Goal: Information Seeking & Learning: Learn about a topic

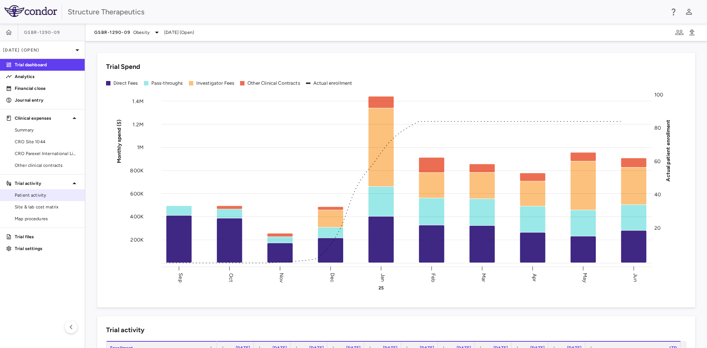
click at [40, 196] on span "Patient activity" at bounding box center [47, 195] width 64 height 7
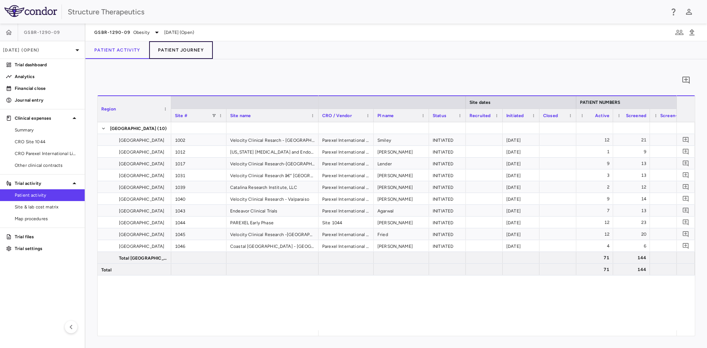
click at [207, 54] on button "Patient Journey" at bounding box center [181, 50] width 64 height 18
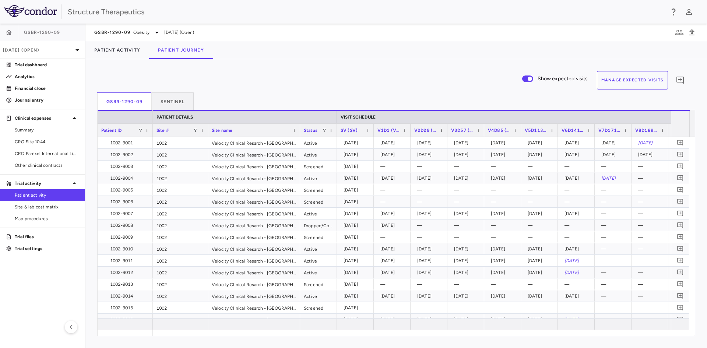
click at [628, 81] on button "Manage Expected Visits" at bounding box center [632, 80] width 71 height 18
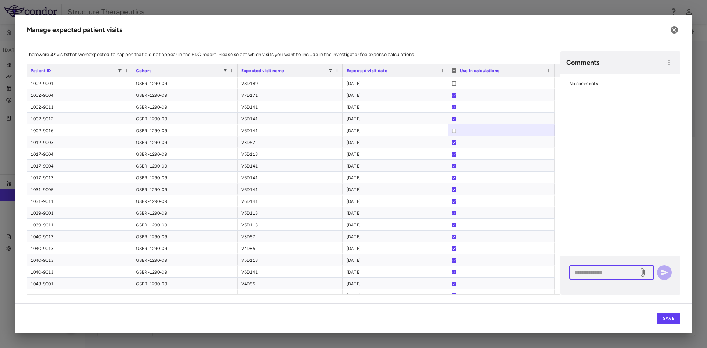
click at [601, 273] on textarea at bounding box center [603, 272] width 59 height 8
type textarea "**********"
click at [667, 271] on icon "button" at bounding box center [663, 272] width 9 height 9
click at [595, 272] on textarea at bounding box center [603, 272] width 59 height 8
type textarea "**********"
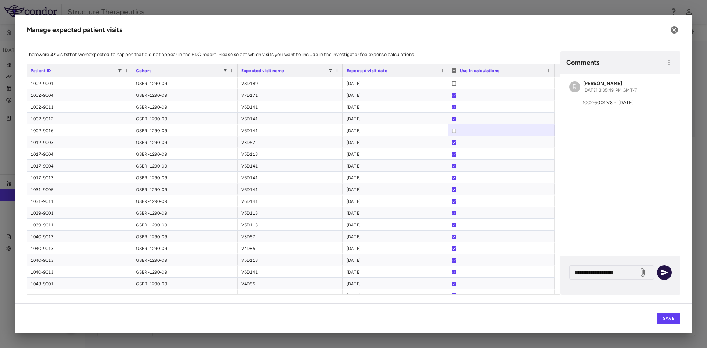
click at [662, 272] on icon "button" at bounding box center [663, 272] width 9 height 9
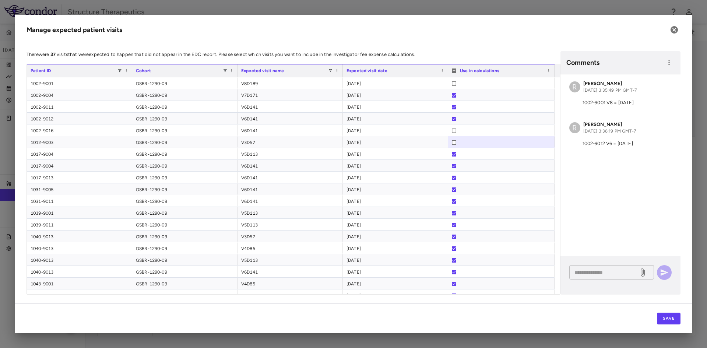
click at [583, 273] on textarea at bounding box center [603, 272] width 59 height 8
type textarea "**********"
click at [664, 265] on icon "button" at bounding box center [663, 264] width 9 height 9
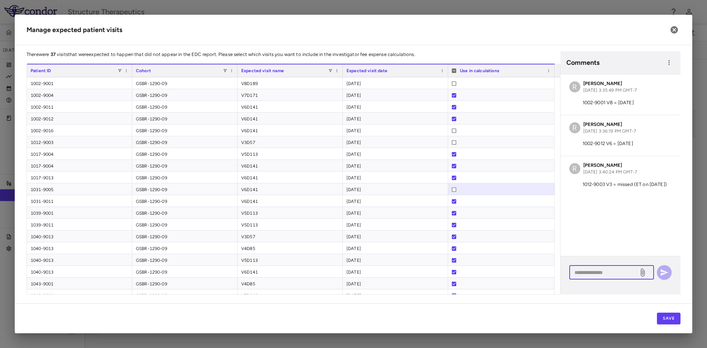
click at [580, 270] on textarea at bounding box center [603, 272] width 59 height 8
type textarea "**********"
click at [664, 272] on icon "button" at bounding box center [664, 272] width 8 height 7
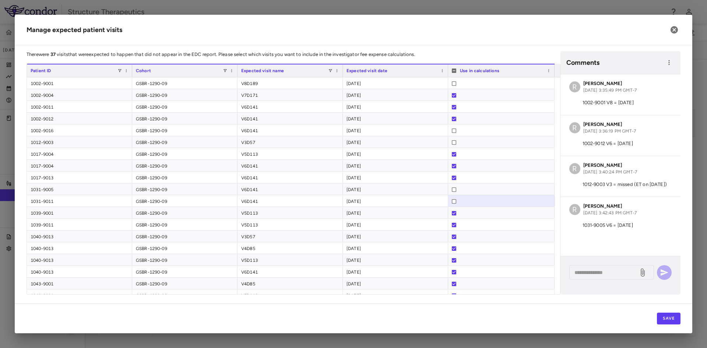
click at [601, 218] on div "R [PERSON_NAME] [DATE] 3:42:43 PM GMT-7 1031-9005 V6 = [DATE]" at bounding box center [620, 217] width 120 height 40
click at [620, 211] on span "[DATE] 3:42:43 PM GMT-7" at bounding box center [609, 212] width 53 height 5
click at [629, 218] on div "R [PERSON_NAME] [DATE] 3:42:43 PM GMT-7 1031-9005 V6 = [DATE]" at bounding box center [620, 217] width 120 height 40
drag, startPoint x: 611, startPoint y: 219, endPoint x: 641, endPoint y: 221, distance: 30.3
click at [641, 221] on div "R [PERSON_NAME] [DATE] 3:42:43 PM GMT-7 1031-9005 V6 = [DATE]" at bounding box center [620, 217] width 120 height 40
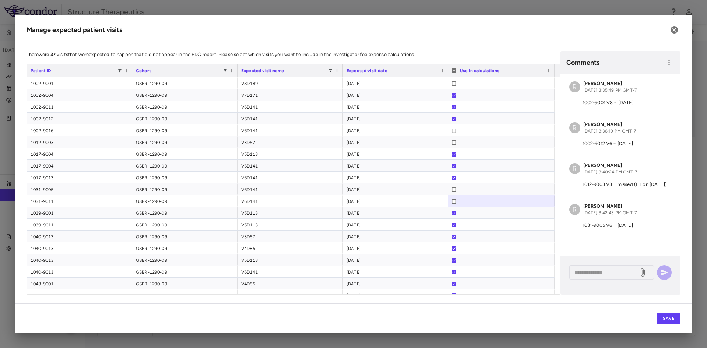
click at [667, 70] on div "Comments" at bounding box center [620, 62] width 120 height 23
click at [669, 66] on icon "button" at bounding box center [668, 62] width 7 height 7
click at [629, 57] on div at bounding box center [353, 174] width 707 height 348
click at [593, 272] on textarea at bounding box center [603, 272] width 59 height 8
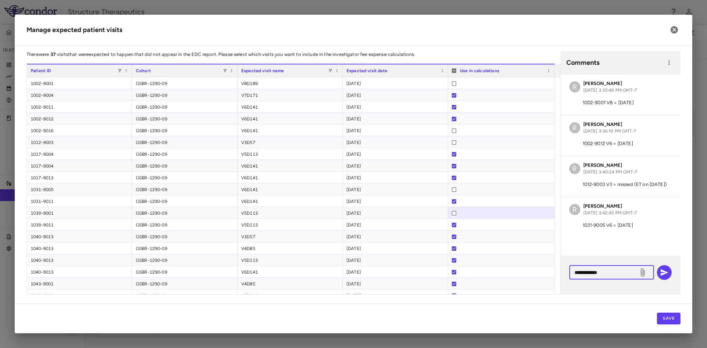
click at [595, 271] on textarea "**********" at bounding box center [603, 272] width 59 height 8
type textarea "**********"
click at [661, 262] on icon "button" at bounding box center [664, 264] width 8 height 7
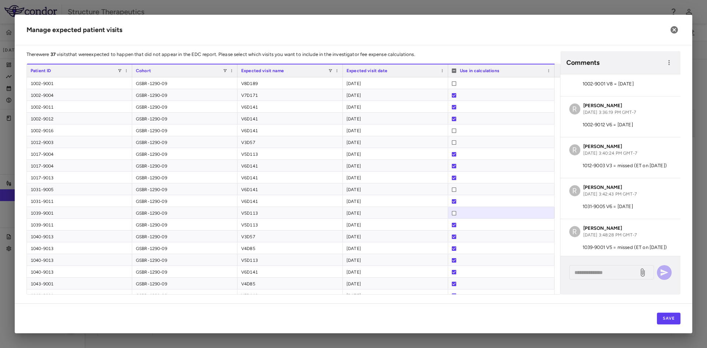
scroll to position [36, 0]
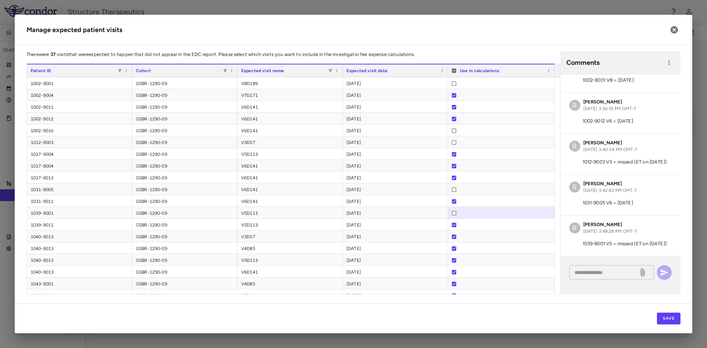
click at [583, 267] on div "* ​" at bounding box center [611, 272] width 85 height 14
paste textarea "**********"
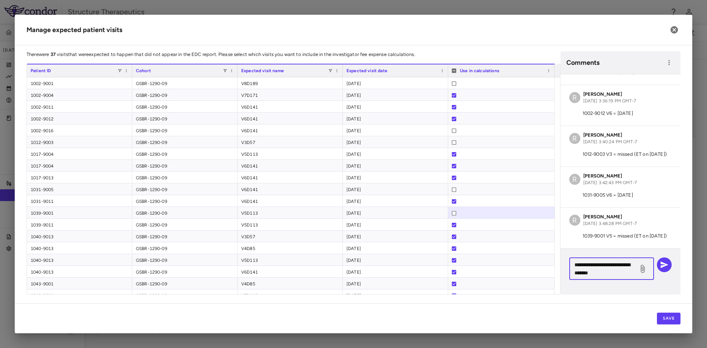
click at [585, 265] on textarea "**********" at bounding box center [603, 269] width 59 height 16
drag, startPoint x: 593, startPoint y: 263, endPoint x: 597, endPoint y: 262, distance: 4.1
click at [597, 262] on textarea "**********" at bounding box center [603, 269] width 59 height 16
drag, startPoint x: 596, startPoint y: 272, endPoint x: 600, endPoint y: 271, distance: 4.5
click at [600, 271] on textarea "**********" at bounding box center [603, 269] width 59 height 16
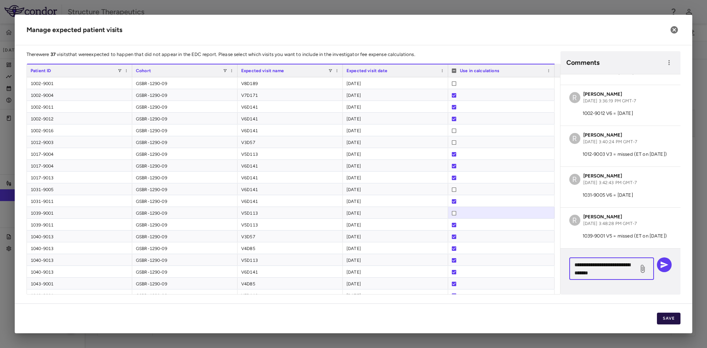
type textarea "**********"
click at [667, 315] on button "Save" at bounding box center [669, 318] width 24 height 12
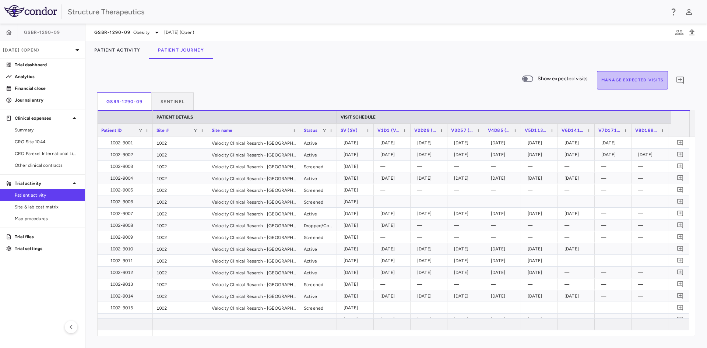
click at [651, 80] on button "Manage Expected Visits" at bounding box center [632, 80] width 71 height 18
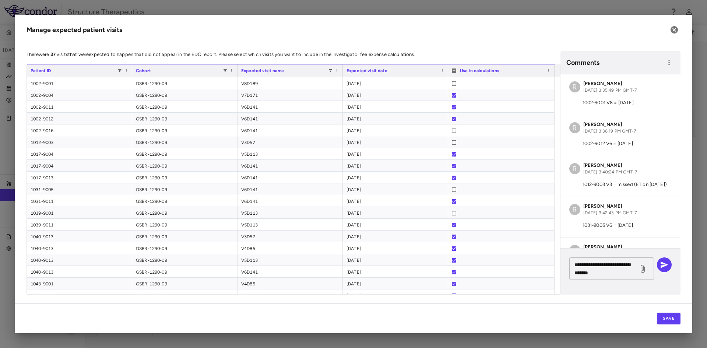
scroll to position [43, 0]
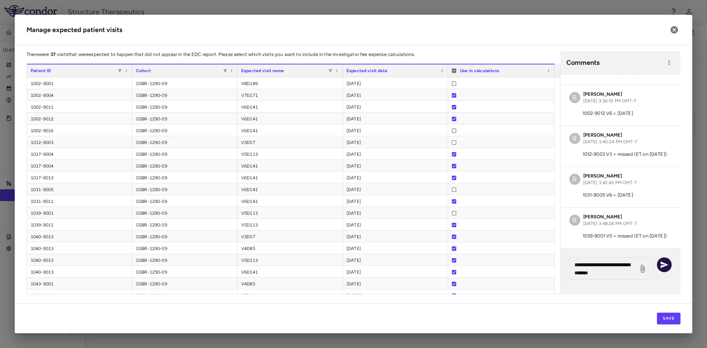
click at [660, 264] on icon "button" at bounding box center [663, 264] width 9 height 9
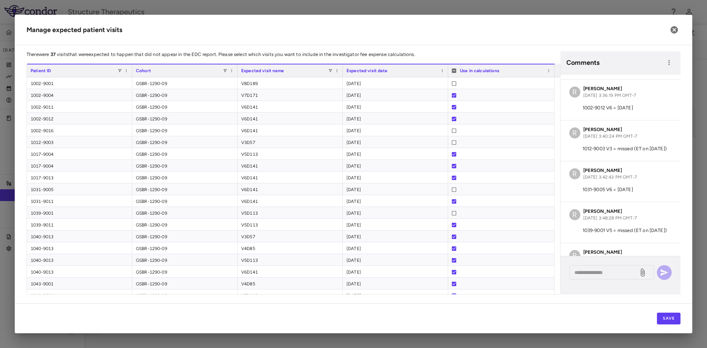
scroll to position [83, 0]
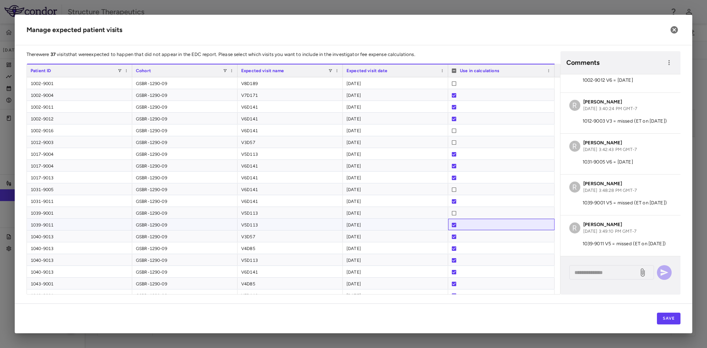
click at [451, 224] on div at bounding box center [501, 224] width 106 height 11
click at [579, 270] on textarea at bounding box center [603, 272] width 59 height 8
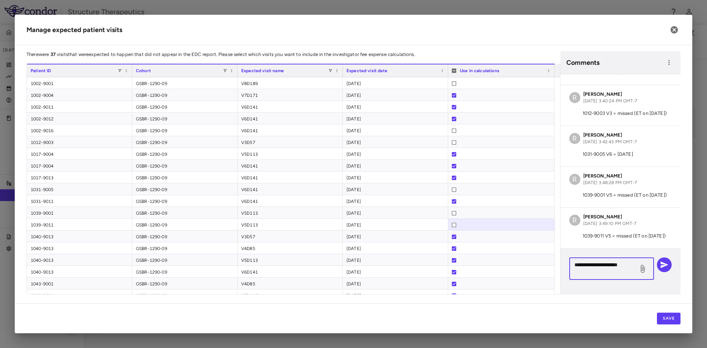
scroll to position [91, 0]
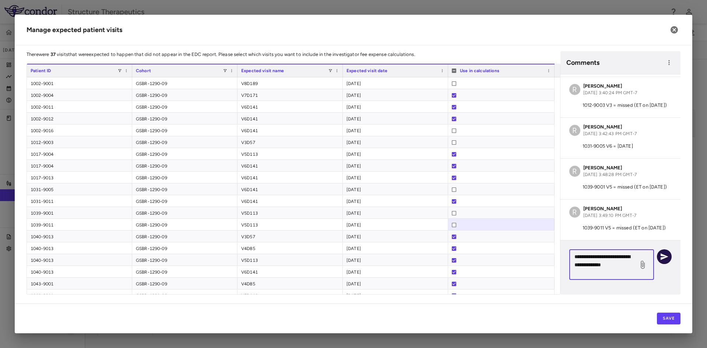
type textarea "**********"
click at [668, 255] on button "button" at bounding box center [664, 256] width 15 height 15
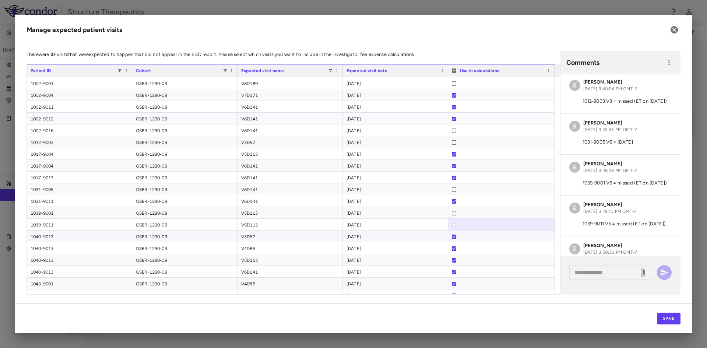
scroll to position [131, 0]
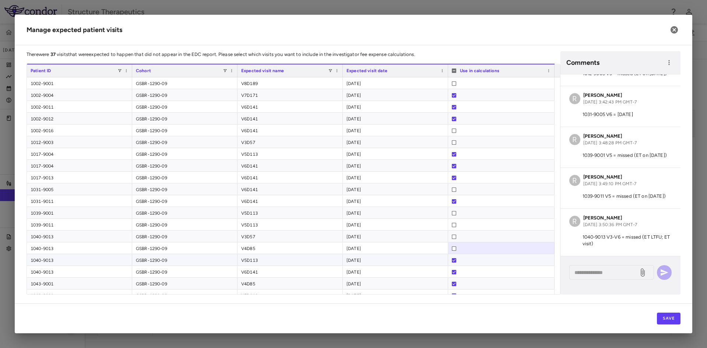
click at [454, 258] on div at bounding box center [454, 260] width 4 height 12
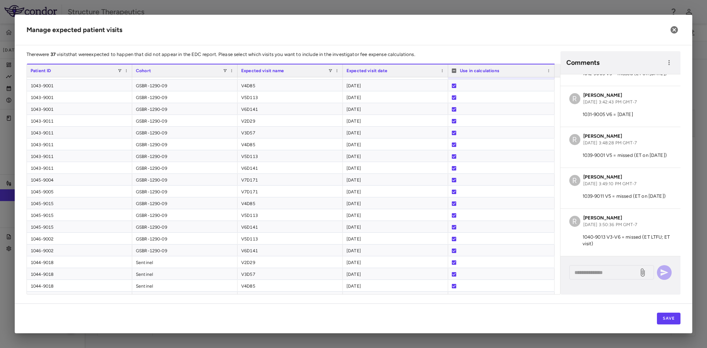
scroll to position [199, 0]
drag, startPoint x: 582, startPoint y: 237, endPoint x: 623, endPoint y: 244, distance: 42.2
click at [623, 244] on p "1040-9013 V3-V6 = missed (ET LTFU; ET visit)" at bounding box center [620, 240] width 102 height 13
copy p "1040-9013 V3-V6 = missed (ET LTFU; ET visit)"
click at [598, 273] on textarea at bounding box center [603, 272] width 59 height 8
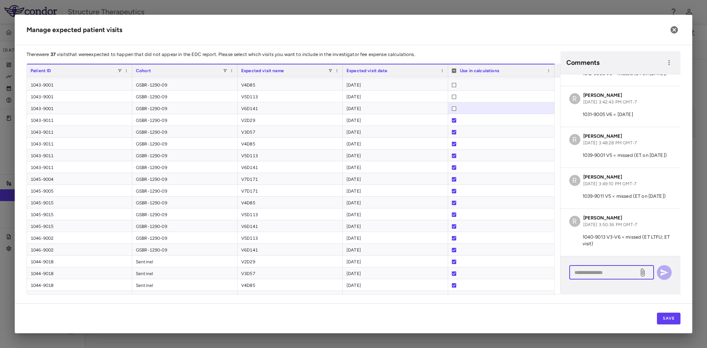
paste textarea "**********"
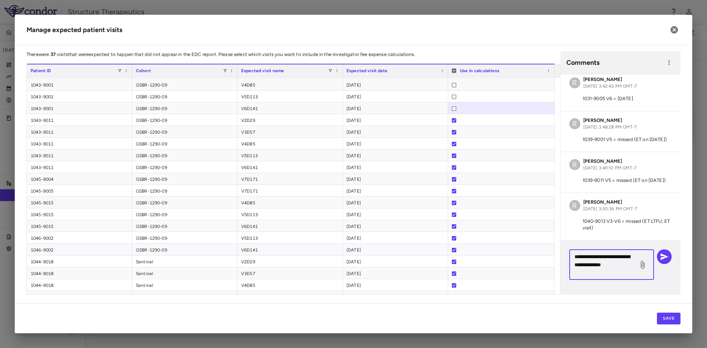
scroll to position [138, 0]
click at [584, 255] on textarea "**********" at bounding box center [603, 264] width 59 height 24
click at [585, 264] on textarea "**********" at bounding box center [603, 264] width 59 height 24
drag, startPoint x: 588, startPoint y: 272, endPoint x: 574, endPoint y: 264, distance: 15.8
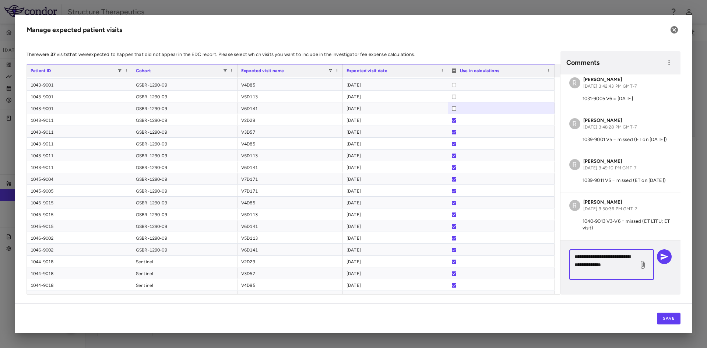
click at [574, 264] on textarea "**********" at bounding box center [603, 264] width 59 height 24
type textarea "**********"
click at [666, 254] on icon "button" at bounding box center [663, 256] width 9 height 9
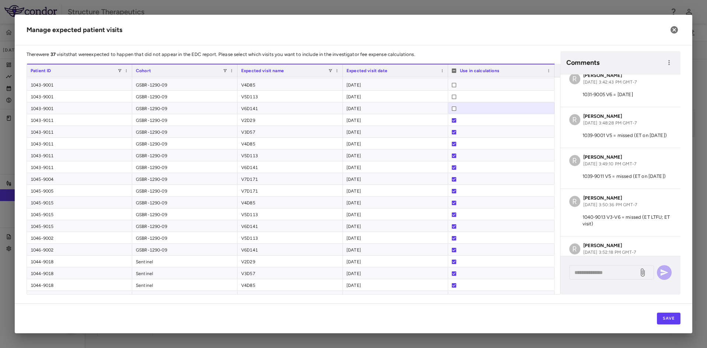
scroll to position [178, 0]
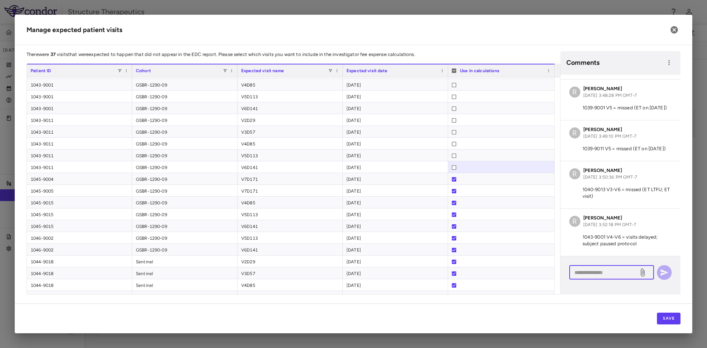
click at [594, 274] on textarea at bounding box center [603, 272] width 59 height 8
paste textarea "**********"
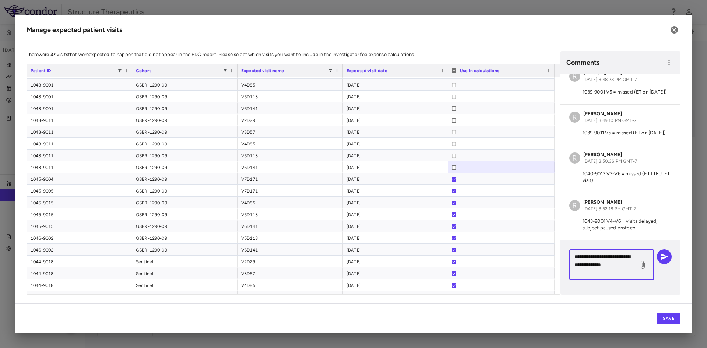
click at [585, 256] on textarea "**********" at bounding box center [603, 264] width 59 height 24
click at [584, 272] on textarea "**********" at bounding box center [603, 264] width 59 height 24
click at [616, 264] on textarea "**********" at bounding box center [603, 264] width 59 height 24
type textarea "**********"
click at [660, 257] on icon "button" at bounding box center [663, 256] width 9 height 9
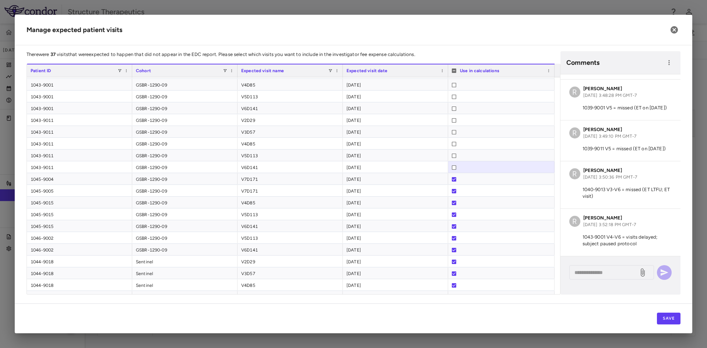
scroll to position [226, 0]
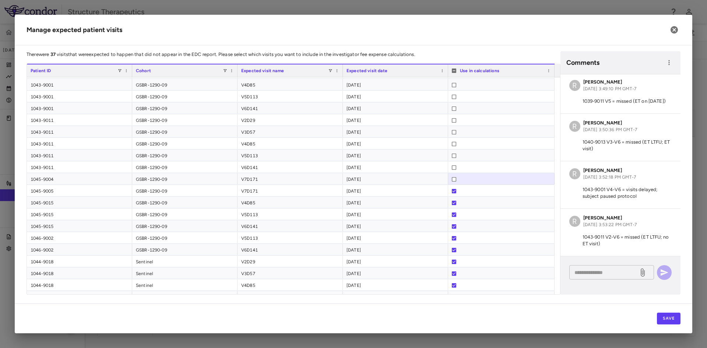
click at [594, 276] on div "* ​" at bounding box center [611, 272] width 85 height 14
click at [610, 275] on textarea "*********" at bounding box center [603, 272] width 59 height 8
type textarea "**********"
click at [663, 279] on button "button" at bounding box center [664, 272] width 15 height 15
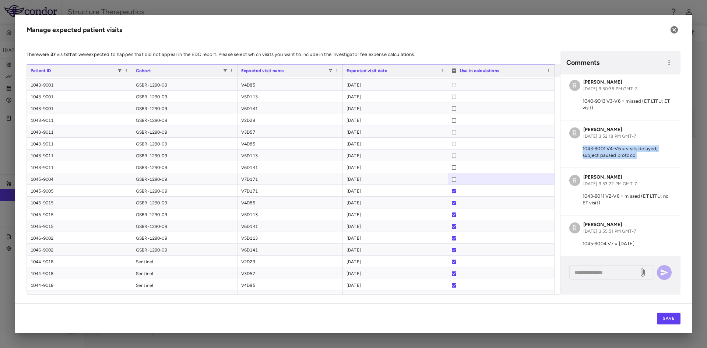
drag, startPoint x: 642, startPoint y: 156, endPoint x: 583, endPoint y: 151, distance: 59.1
click at [583, 151] on p "1043-9001 V4-V6 = visits delayed; subject paused protocol" at bounding box center [620, 151] width 102 height 13
copy p "1043-9001 V4-V6 = visits delayed; subject paused protocol"
click at [597, 275] on textarea at bounding box center [603, 272] width 59 height 8
paste textarea "**********"
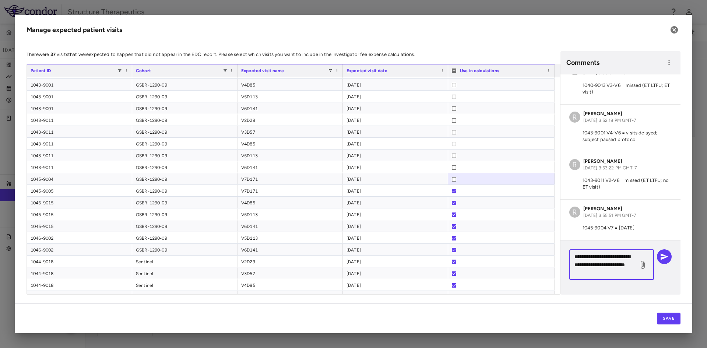
scroll to position [274, 0]
click at [584, 253] on textarea "**********" at bounding box center [603, 264] width 59 height 24
click at [598, 255] on textarea "**********" at bounding box center [603, 264] width 59 height 24
type textarea "**********"
click at [664, 254] on icon "button" at bounding box center [663, 256] width 9 height 9
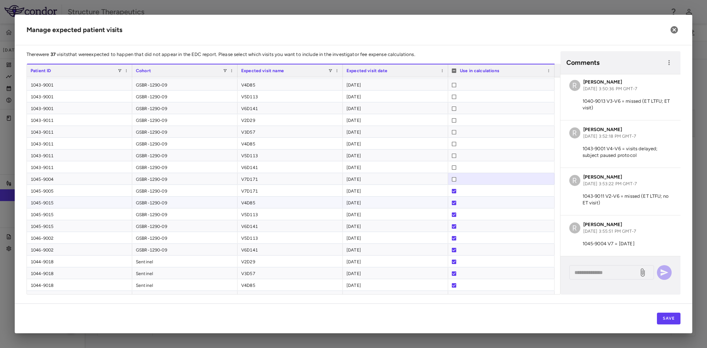
scroll to position [314, 0]
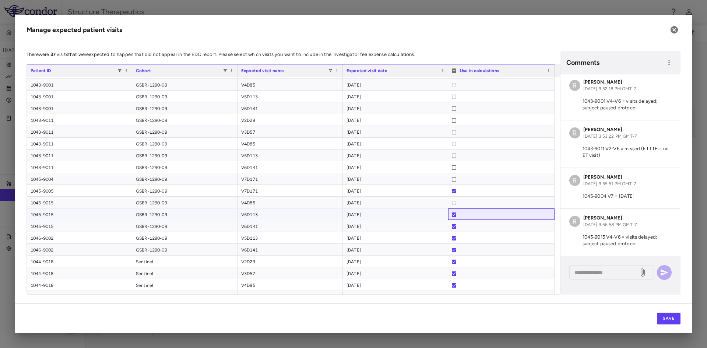
click at [453, 212] on div at bounding box center [454, 215] width 4 height 12
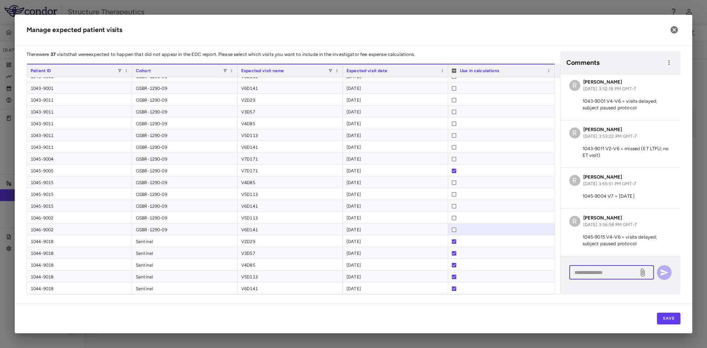
click at [602, 270] on textarea at bounding box center [603, 272] width 59 height 8
drag, startPoint x: 617, startPoint y: 155, endPoint x: 583, endPoint y: 150, distance: 34.6
click at [583, 150] on p "1043-9011 V2-V6 = missed (ET LTFU; no ET visit)" at bounding box center [620, 151] width 102 height 13
copy p "1043-9011 V2-V6 = missed (ET LTFU; no ET visit)"
click at [578, 271] on textarea at bounding box center [603, 272] width 59 height 8
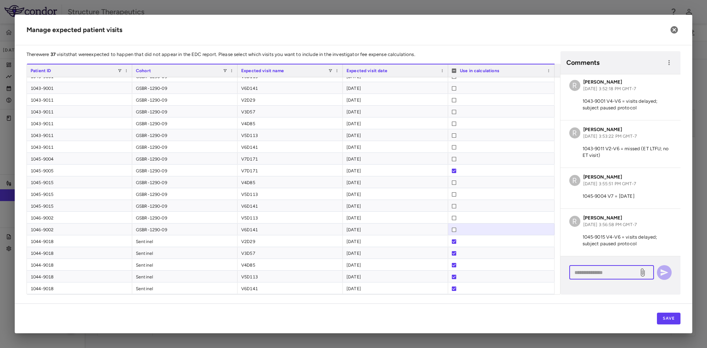
paste textarea "**********"
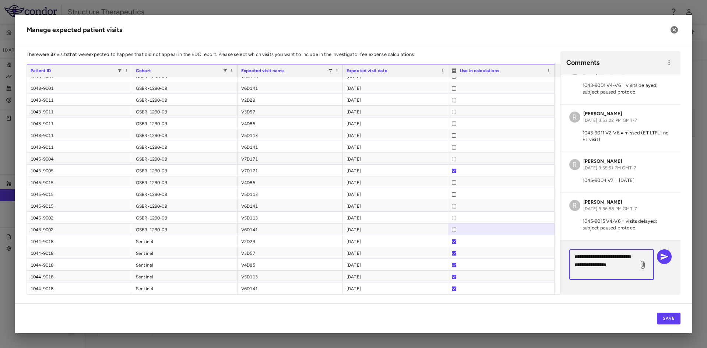
click at [585, 257] on textarea "**********" at bounding box center [603, 264] width 59 height 24
type textarea "**********"
click at [665, 256] on icon "button" at bounding box center [663, 256] width 9 height 9
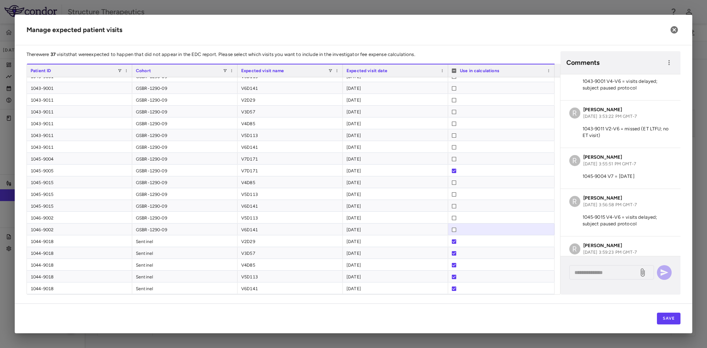
scroll to position [361, 0]
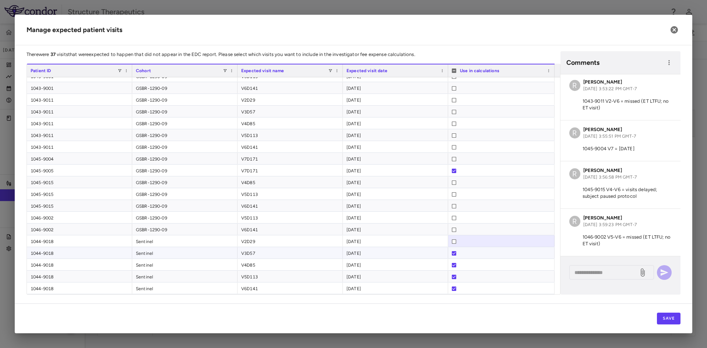
click at [452, 251] on div at bounding box center [454, 253] width 4 height 12
click at [454, 274] on div at bounding box center [454, 277] width 4 height 12
click at [579, 273] on textarea at bounding box center [603, 272] width 59 height 8
paste textarea "**********"
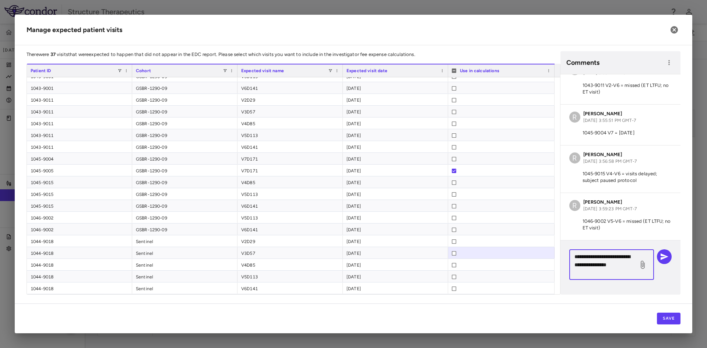
click at [584, 255] on textarea "**********" at bounding box center [603, 264] width 59 height 24
type textarea "**********"
click at [665, 252] on icon "button" at bounding box center [663, 256] width 9 height 9
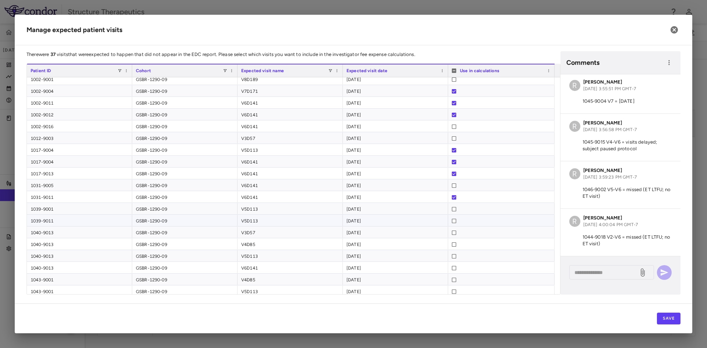
scroll to position [0, 0]
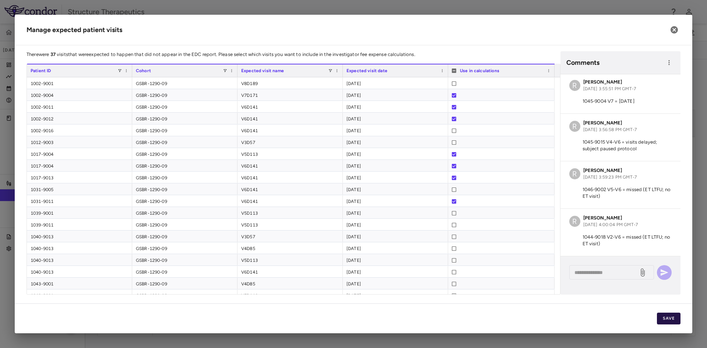
click at [666, 315] on button "Save" at bounding box center [669, 318] width 24 height 12
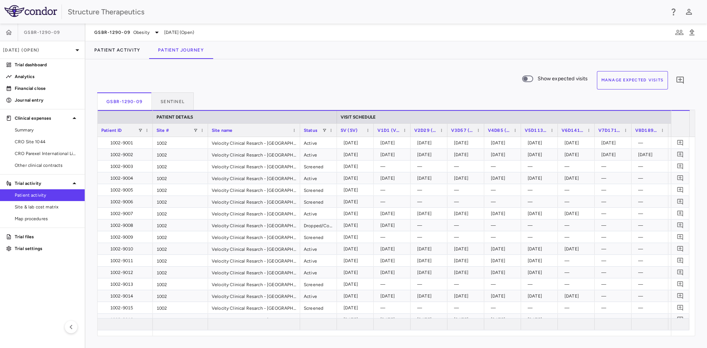
click at [178, 78] on div "Show expected visits Manage Expected Visits 0" at bounding box center [393, 81] width 592 height 21
click at [33, 206] on span "Site & lab cost matrix" at bounding box center [47, 207] width 64 height 7
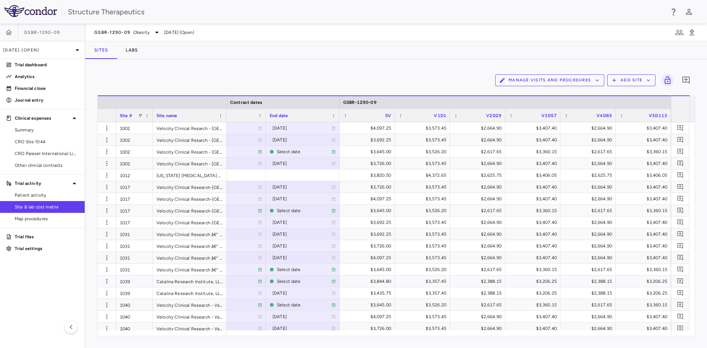
scroll to position [0, 748]
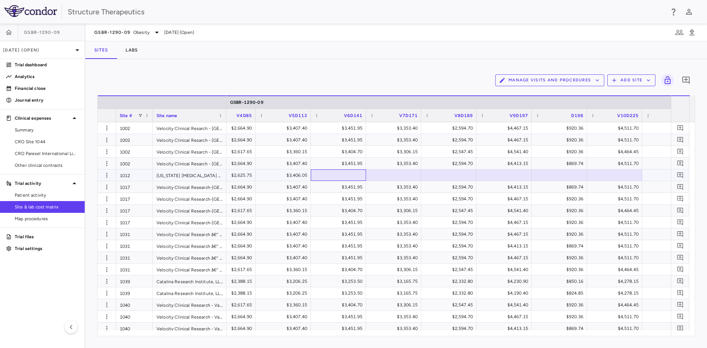
click at [340, 177] on div at bounding box center [338, 175] width 48 height 11
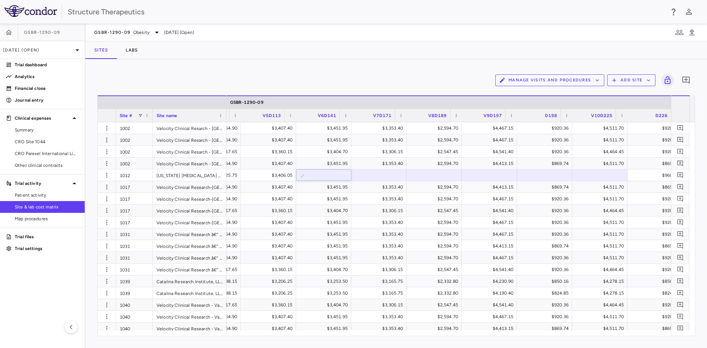
scroll to position [0, 1112]
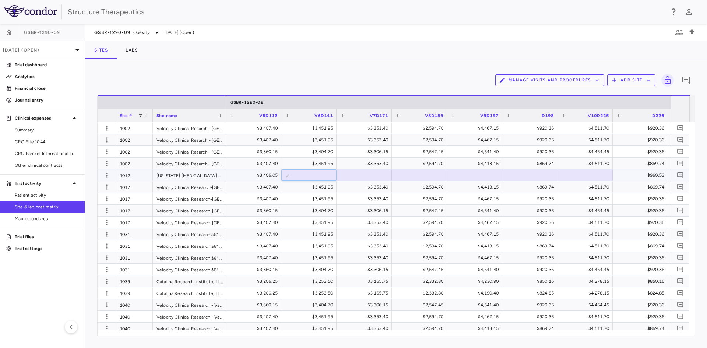
click at [314, 177] on input "text" at bounding box center [314, 176] width 43 height 12
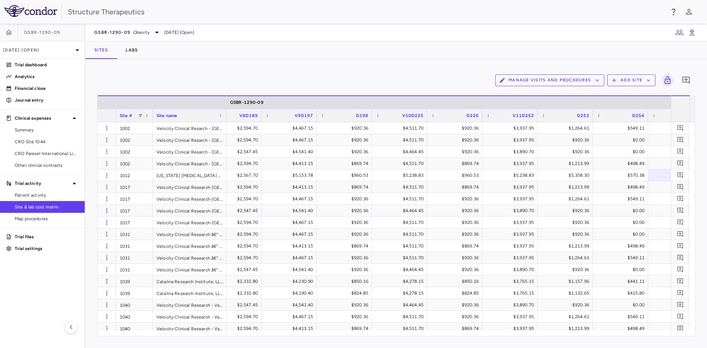
scroll to position [0, 1371]
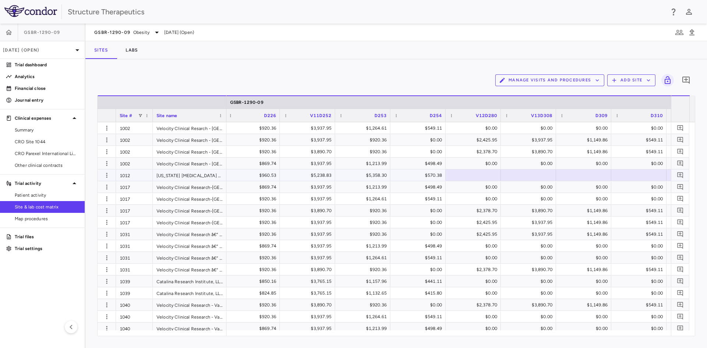
click at [361, 173] on div "$5,358.30" at bounding box center [364, 175] width 45 height 12
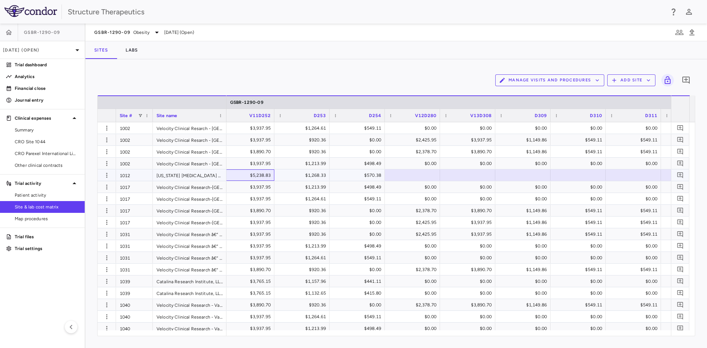
click at [244, 174] on div "$5,238.83" at bounding box center [248, 175] width 45 height 12
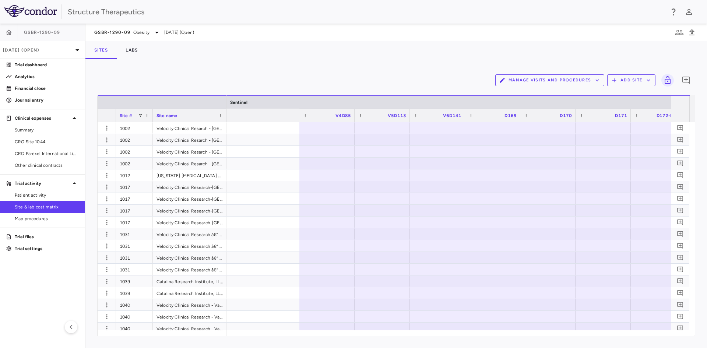
scroll to position [0, 2569]
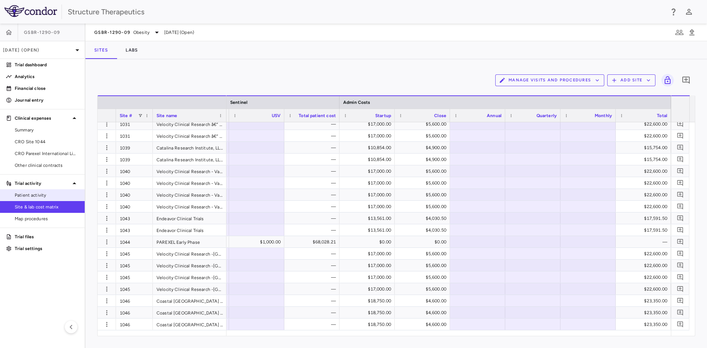
click at [34, 197] on span "Patient activity" at bounding box center [47, 195] width 64 height 7
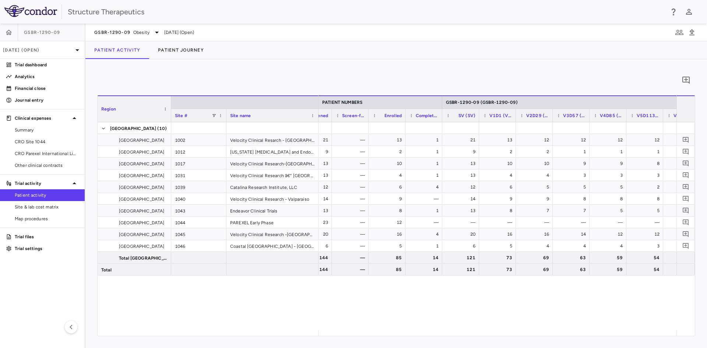
scroll to position [0, 388]
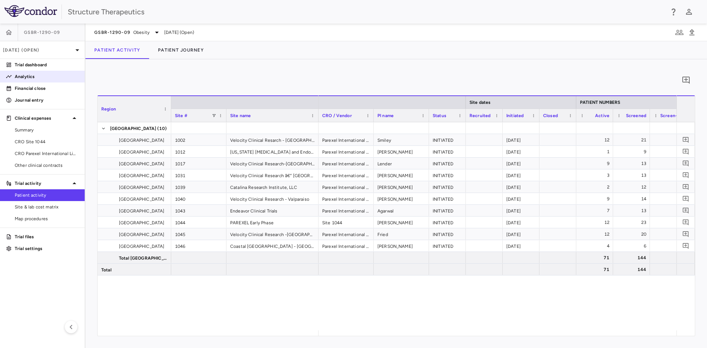
click at [43, 72] on link "Analytics" at bounding box center [42, 76] width 85 height 11
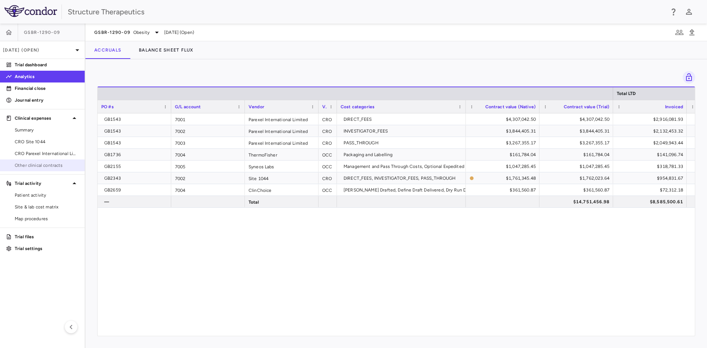
click at [42, 163] on span "Other clinical contracts" at bounding box center [47, 165] width 64 height 7
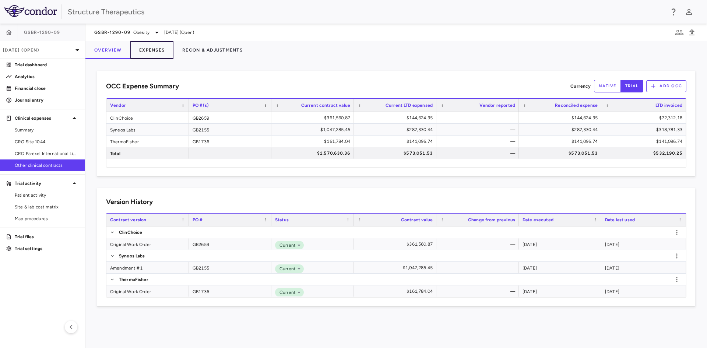
click at [162, 52] on button "Expenses" at bounding box center [151, 50] width 43 height 18
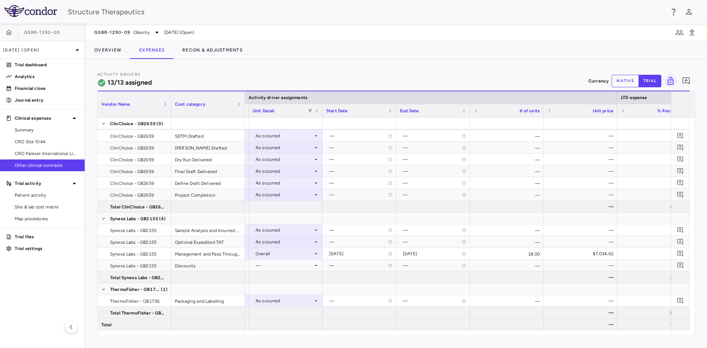
scroll to position [0, 290]
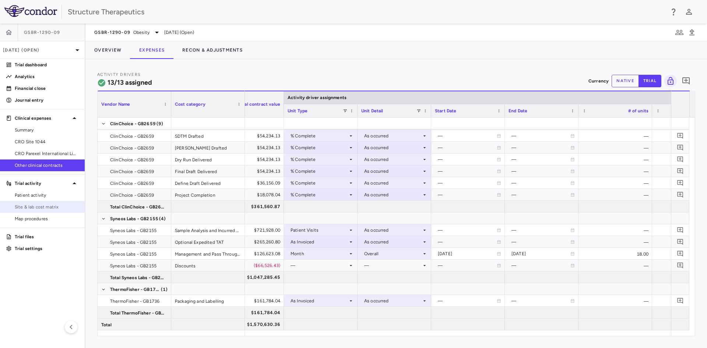
click at [48, 208] on span "Site & lab cost matrix" at bounding box center [47, 207] width 64 height 7
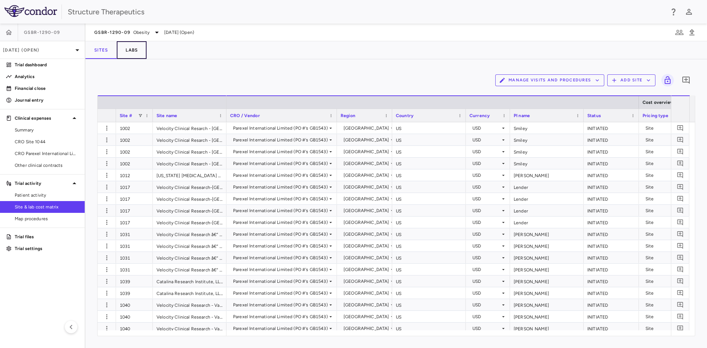
click at [128, 51] on button "Labs" at bounding box center [132, 50] width 30 height 18
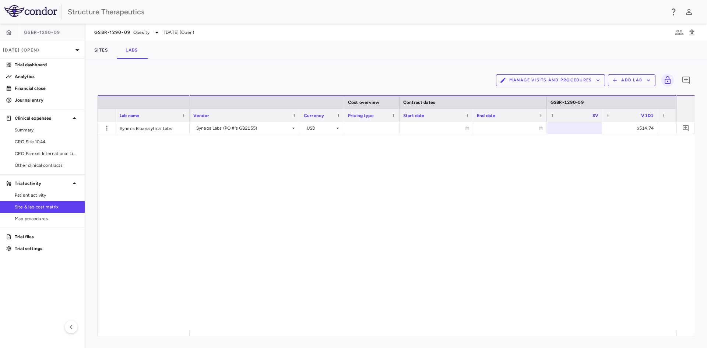
click at [129, 71] on div "Manage Visits and Procedures Add Lab 0" at bounding box center [396, 80] width 598 height 18
click at [29, 74] on p "Analytics" at bounding box center [47, 76] width 64 height 7
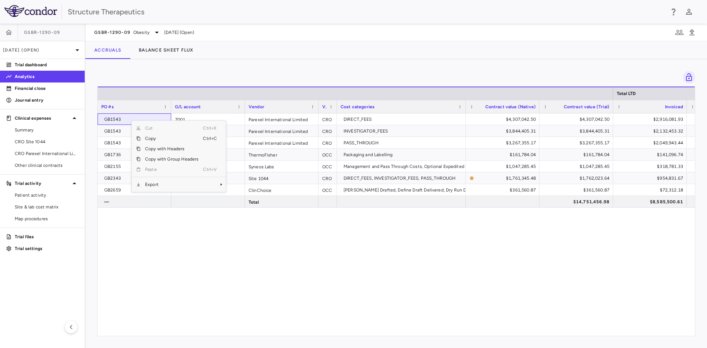
click at [176, 266] on div "GB1543 7001 Parexel International Limited CRO DIRECT_FEES $4,307,042.50 $4,307,…" at bounding box center [396, 221] width 597 height 217
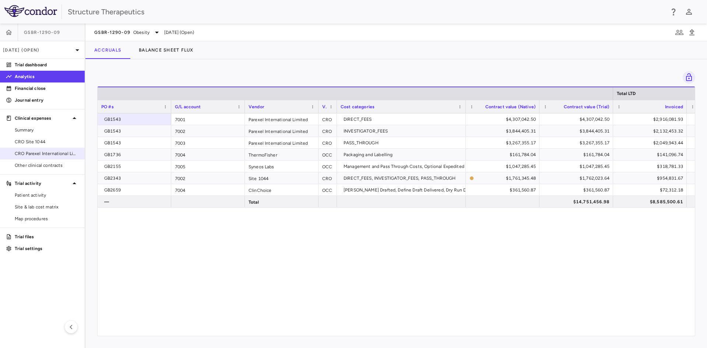
click at [45, 156] on span "CRO Parexel International Limited" at bounding box center [47, 153] width 64 height 7
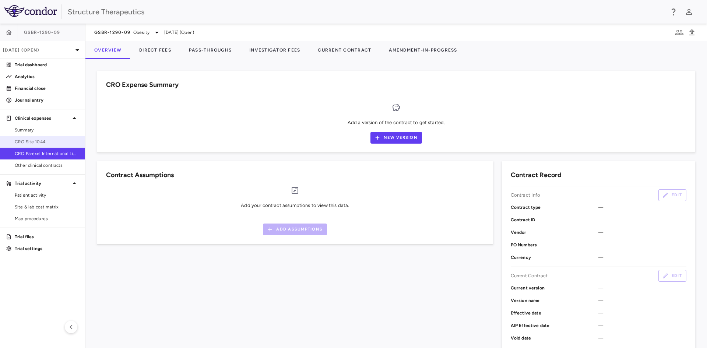
click at [44, 142] on span "CRO Site 1044" at bounding box center [47, 141] width 64 height 7
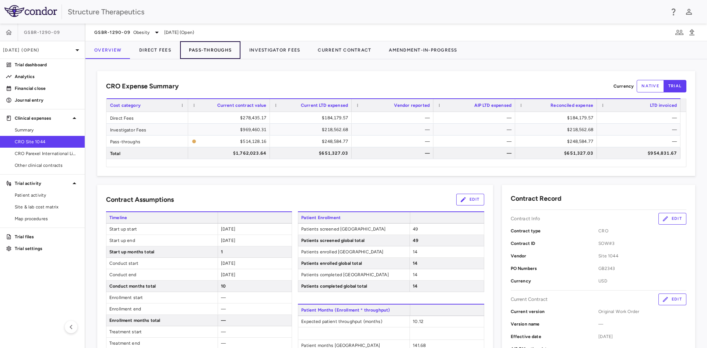
click at [219, 49] on button "Pass-Throughs" at bounding box center [210, 50] width 60 height 18
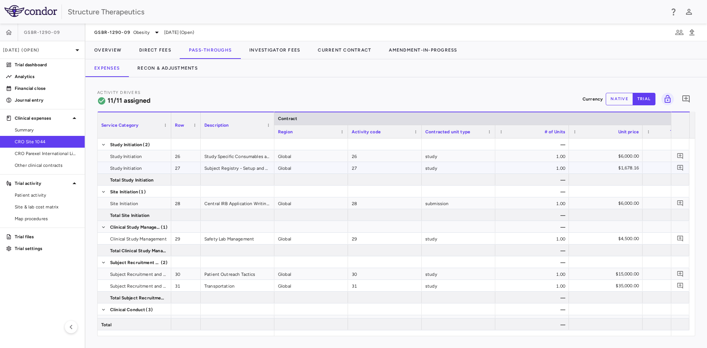
click at [634, 164] on div "$1,678.16" at bounding box center [606, 168] width 63 height 12
click at [347, 51] on button "Current Contract" at bounding box center [344, 50] width 71 height 18
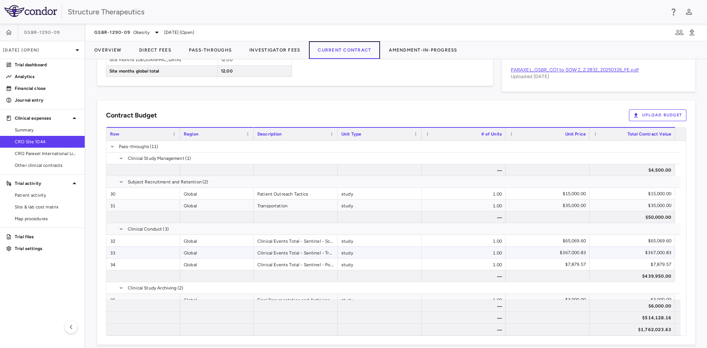
scroll to position [478, 0]
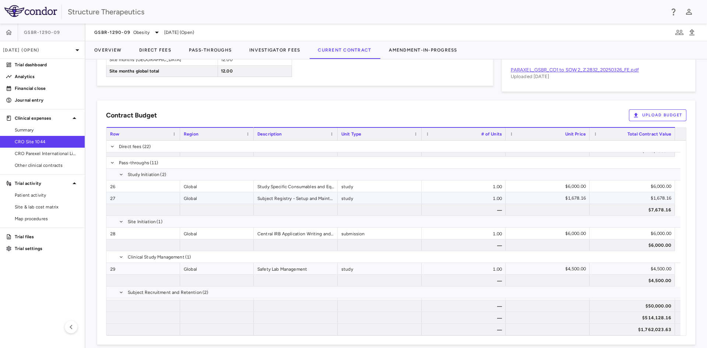
click at [568, 199] on div "$1,678.16" at bounding box center [549, 198] width 74 height 12
click at [532, 195] on div "$1,678.16" at bounding box center [549, 198] width 74 height 12
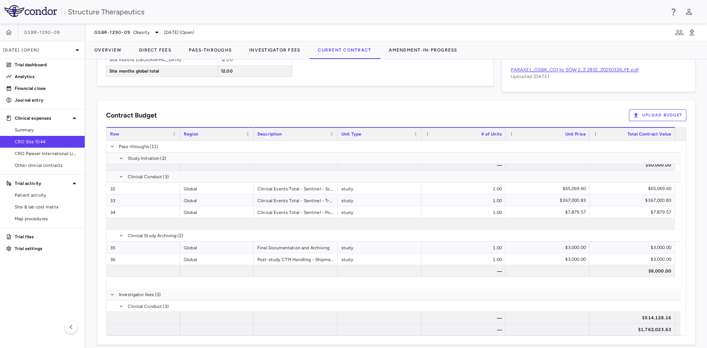
scroll to position [478, 0]
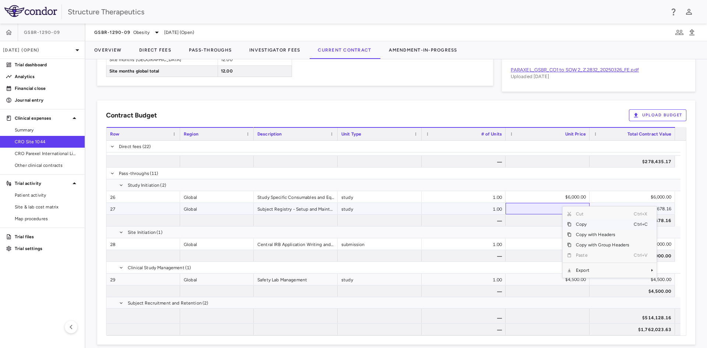
click at [559, 208] on div "$1,678.16" at bounding box center [549, 209] width 74 height 12
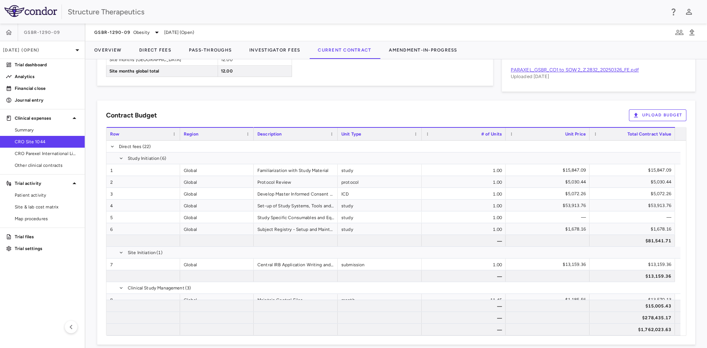
click at [439, 117] on div "Contract Budget Upload Budget" at bounding box center [396, 115] width 580 height 12
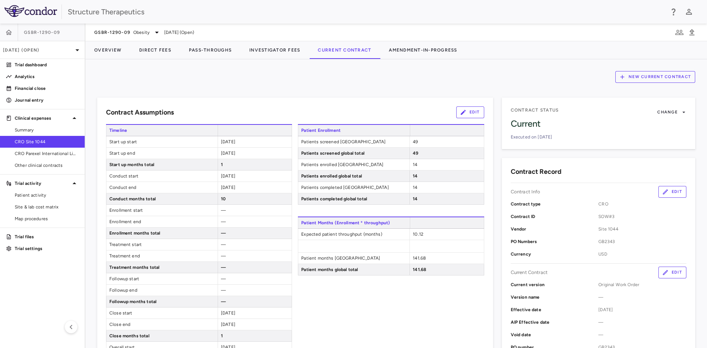
click at [340, 93] on div "Contract Assumptions Edit Timeline Start up start [DATE] Start up end [DATE] St…" at bounding box center [290, 293] width 404 height 408
drag, startPoint x: 35, startPoint y: 156, endPoint x: 45, endPoint y: 157, distance: 9.6
click at [35, 157] on link "CRO Parexel International Limited" at bounding box center [42, 153] width 85 height 11
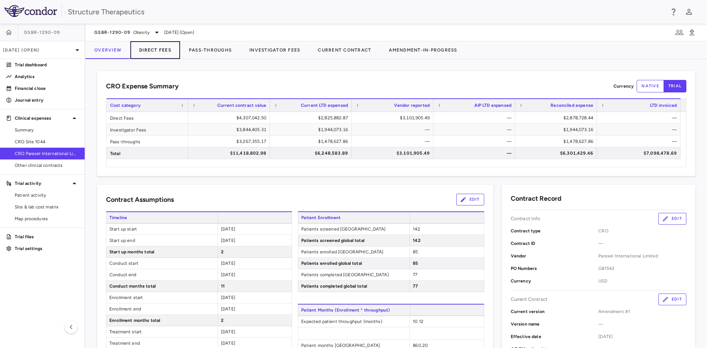
click at [159, 49] on button "Direct Fees" at bounding box center [155, 50] width 50 height 18
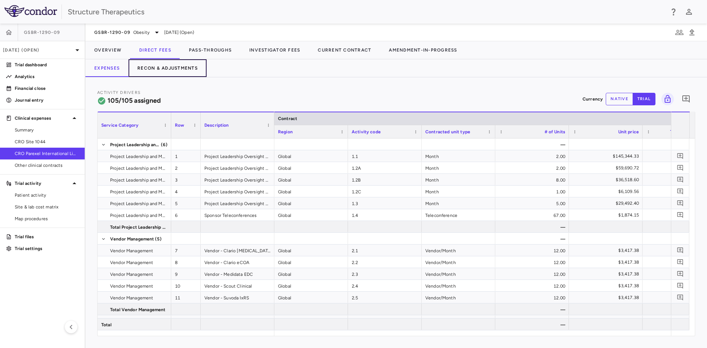
click at [158, 64] on button "Recon & Adjustments" at bounding box center [167, 68] width 78 height 18
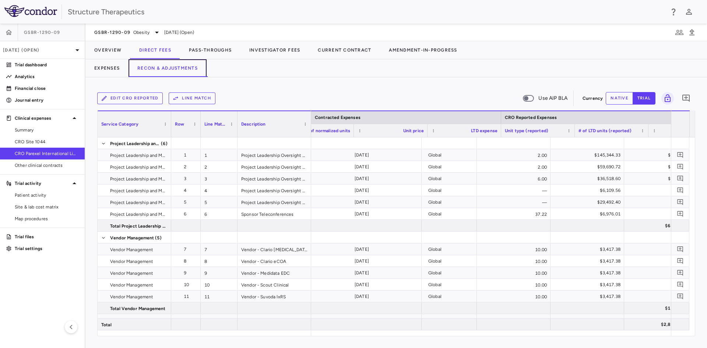
scroll to position [0, 546]
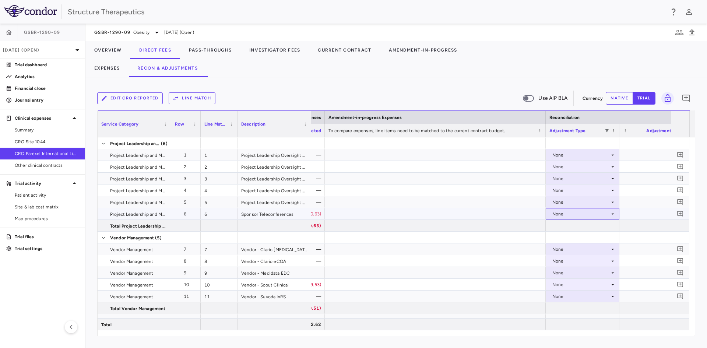
click at [612, 213] on icon at bounding box center [612, 214] width 6 height 6
click at [581, 238] on div "CRO Reported" at bounding box center [577, 239] width 35 height 7
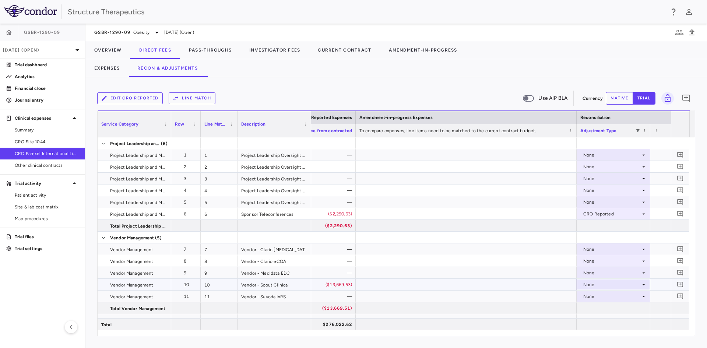
click at [606, 281] on div "None" at bounding box center [611, 285] width 57 height 12
click at [600, 307] on div "CRO Reported" at bounding box center [608, 310] width 35 height 7
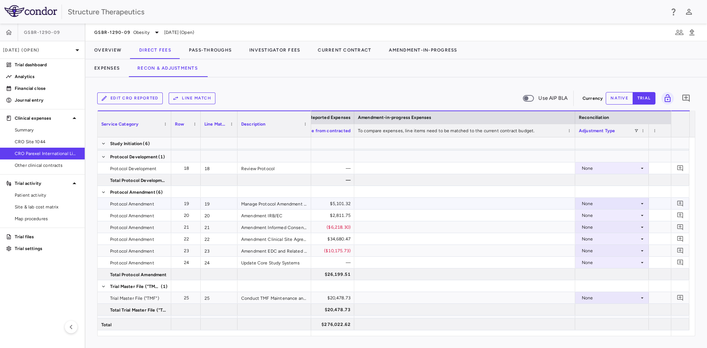
click at [641, 205] on icon at bounding box center [642, 204] width 6 height 6
click at [627, 230] on li "CRO Reported" at bounding box center [611, 228] width 73 height 11
click at [644, 214] on icon at bounding box center [642, 215] width 6 height 6
click at [643, 215] on icon at bounding box center [642, 215] width 6 height 6
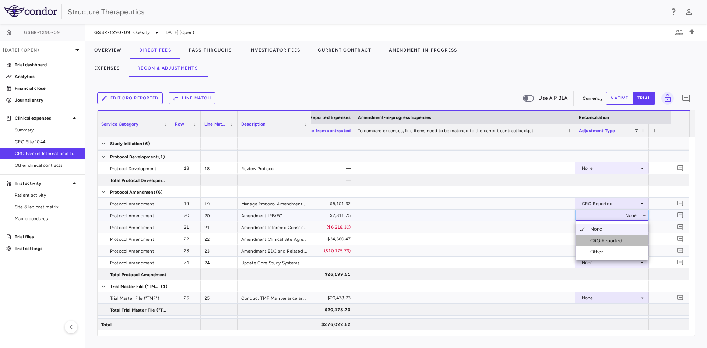
click at [616, 240] on div "CRO Reported" at bounding box center [607, 240] width 35 height 7
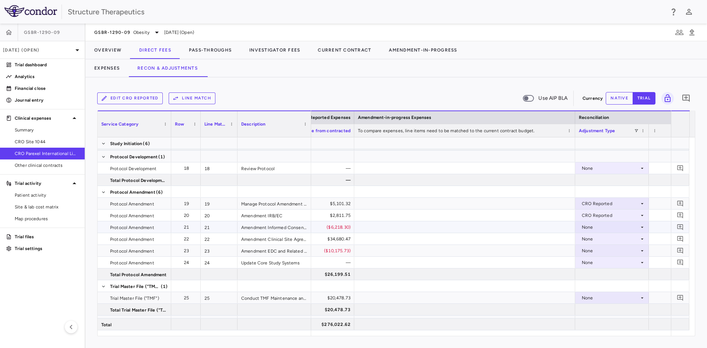
click at [630, 226] on div "None" at bounding box center [609, 227] width 57 height 12
click at [613, 251] on div "CRO Reported" at bounding box center [607, 252] width 35 height 7
click at [617, 238] on div "None" at bounding box center [608, 239] width 57 height 12
click at [605, 264] on div "CRO Reported" at bounding box center [605, 264] width 35 height 7
click at [594, 248] on div "None" at bounding box center [608, 251] width 57 height 12
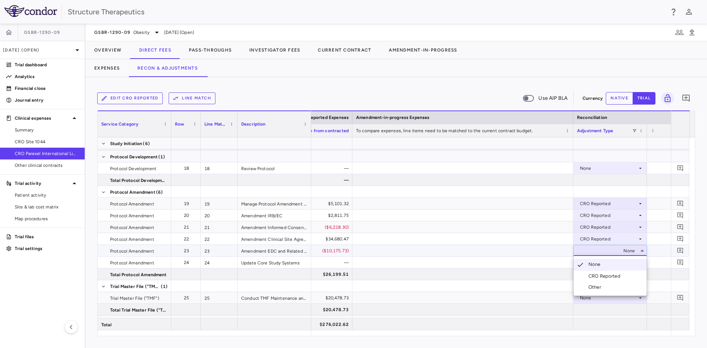
click at [597, 273] on div "CRO Reported" at bounding box center [605, 276] width 35 height 7
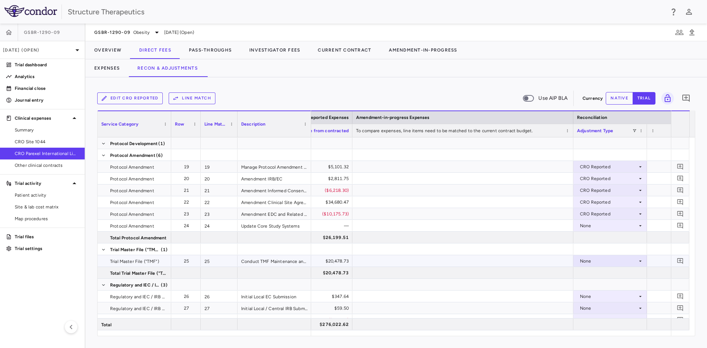
click at [596, 261] on div "None" at bounding box center [608, 261] width 57 height 12
click at [597, 284] on div "CRO Reported" at bounding box center [605, 286] width 35 height 7
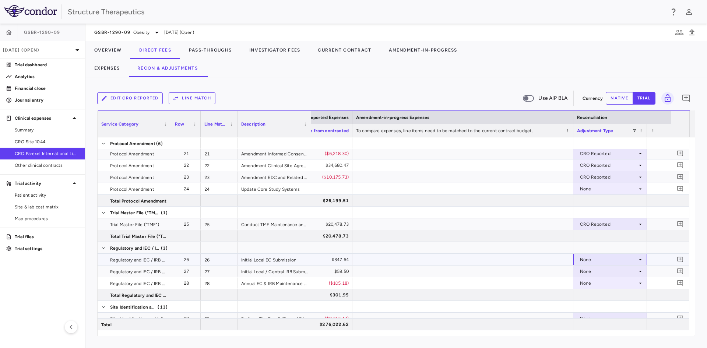
click at [594, 259] on div "None" at bounding box center [608, 260] width 57 height 12
click at [589, 284] on div "CRO Reported" at bounding box center [605, 285] width 35 height 7
click at [597, 271] on div "None" at bounding box center [608, 271] width 57 height 12
click at [596, 293] on div "CRO Reported" at bounding box center [605, 296] width 35 height 7
click at [594, 283] on div "None" at bounding box center [608, 283] width 57 height 12
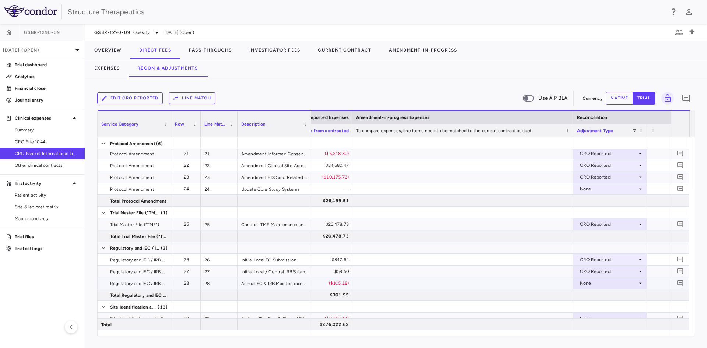
click at [594, 280] on div "None" at bounding box center [608, 283] width 57 height 12
click at [596, 307] on div "CRO Reported" at bounding box center [605, 308] width 35 height 7
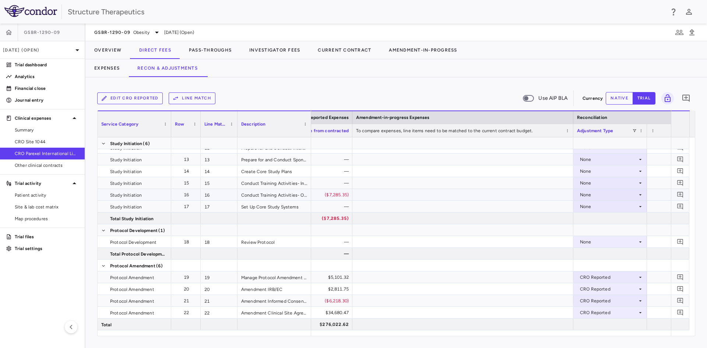
click at [596, 195] on div "None" at bounding box center [608, 195] width 57 height 12
click at [605, 219] on div "CRO Reported" at bounding box center [605, 220] width 35 height 7
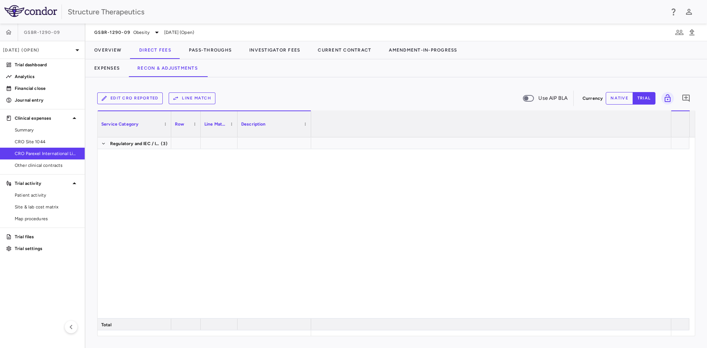
scroll to position [0, 1044]
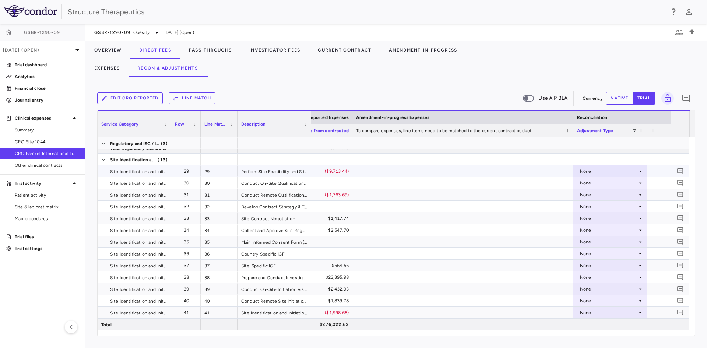
click at [593, 173] on div "None" at bounding box center [608, 171] width 57 height 12
click at [592, 192] on li "CRO Reported" at bounding box center [609, 196] width 73 height 11
click at [584, 195] on div "None" at bounding box center [608, 195] width 57 height 12
click at [592, 219] on div "CRO Reported" at bounding box center [605, 220] width 35 height 7
click at [588, 219] on div "None" at bounding box center [608, 218] width 57 height 12
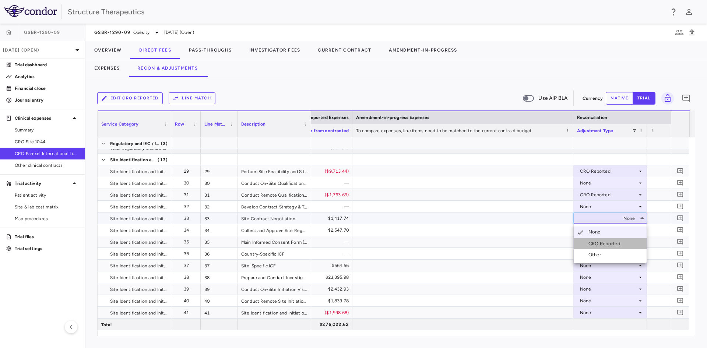
click at [593, 243] on div "CRO Reported" at bounding box center [605, 243] width 35 height 7
click at [590, 231] on div "None" at bounding box center [608, 230] width 57 height 12
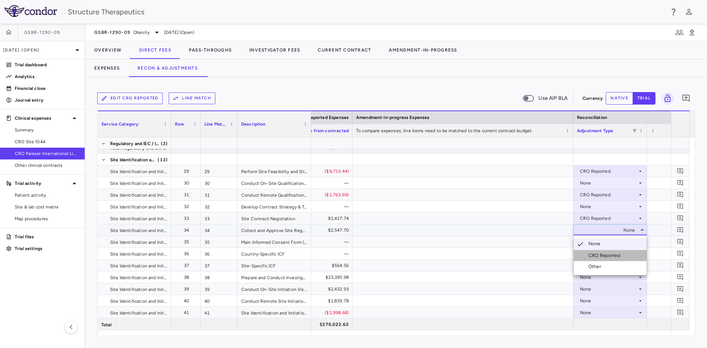
click at [594, 254] on div "CRO Reported" at bounding box center [605, 255] width 35 height 7
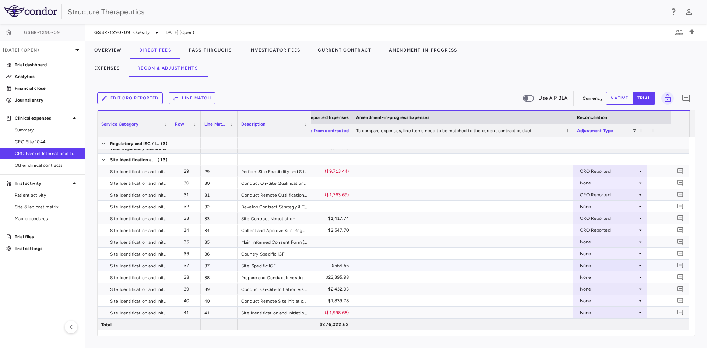
click at [583, 266] on div "None" at bounding box center [608, 265] width 57 height 12
click at [594, 288] on div "CRO Reported" at bounding box center [605, 290] width 35 height 7
click at [588, 278] on div "None" at bounding box center [608, 277] width 57 height 12
click at [593, 301] on div "CRO Reported" at bounding box center [605, 302] width 35 height 7
click at [591, 288] on div "None" at bounding box center [608, 289] width 57 height 12
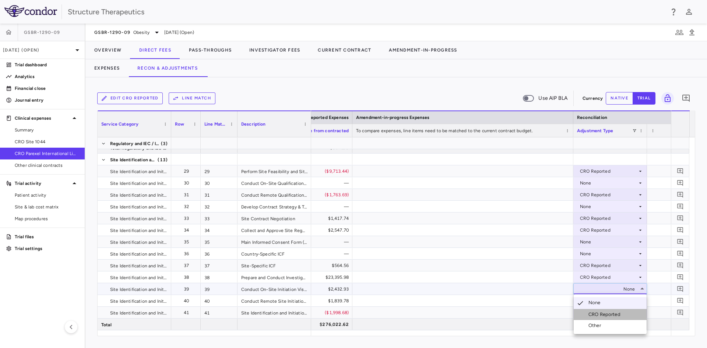
click at [593, 313] on div "CRO Reported" at bounding box center [605, 314] width 35 height 7
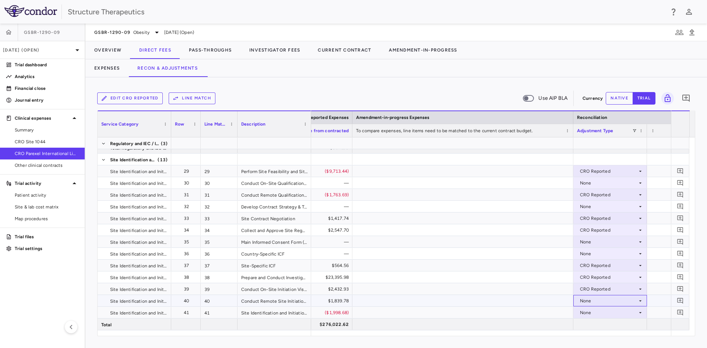
click at [588, 300] on div "None" at bounding box center [608, 301] width 57 height 12
click at [591, 318] on li "CRO Reported" at bounding box center [609, 322] width 73 height 11
click at [588, 311] on div "None" at bounding box center [608, 313] width 57 height 12
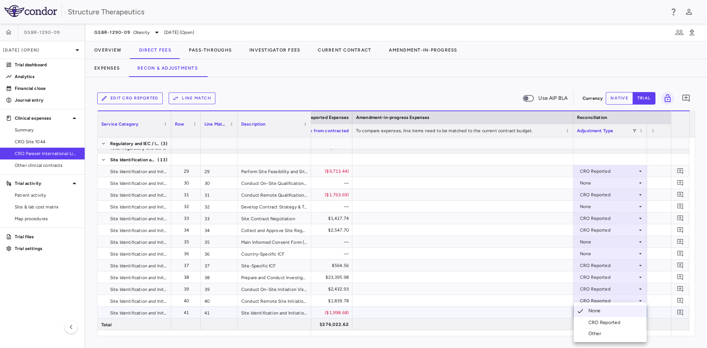
click at [594, 319] on div "CRO Reported" at bounding box center [605, 322] width 35 height 7
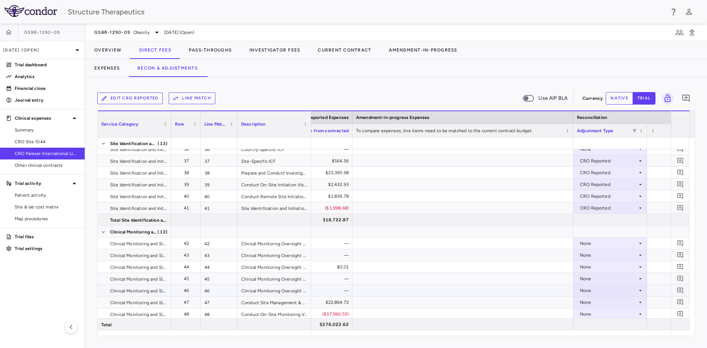
scroll to position [589, 0]
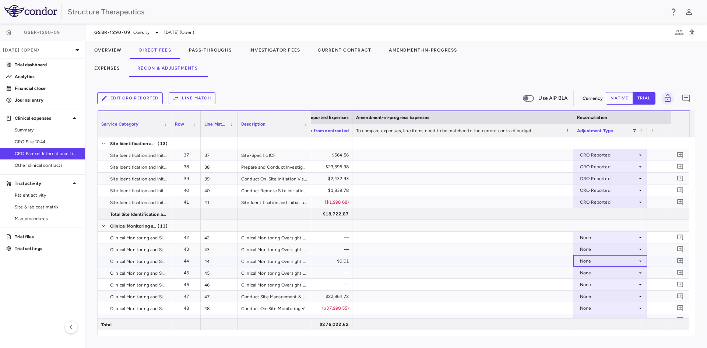
click at [589, 260] on div "None" at bounding box center [608, 261] width 57 height 12
click at [594, 284] on div "CRO Reported" at bounding box center [605, 286] width 35 height 7
click at [587, 296] on div "None" at bounding box center [608, 296] width 57 height 12
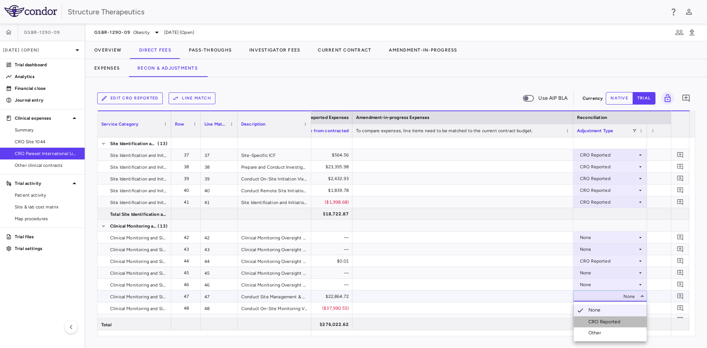
click at [591, 319] on div "CRO Reported" at bounding box center [605, 321] width 35 height 7
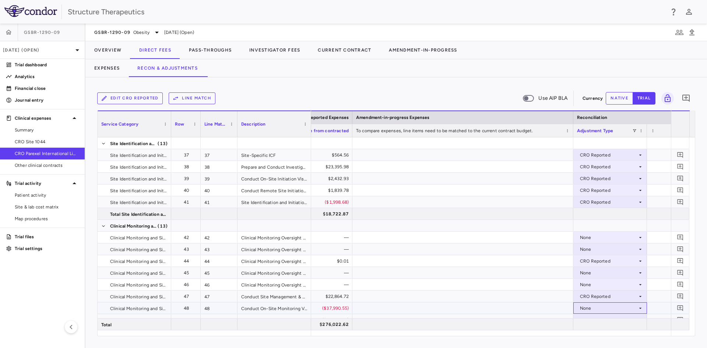
click at [590, 311] on div "None" at bounding box center [608, 308] width 57 height 12
click at [591, 309] on div "None" at bounding box center [608, 308] width 57 height 12
click at [593, 320] on div "CRO Reported" at bounding box center [605, 322] width 35 height 7
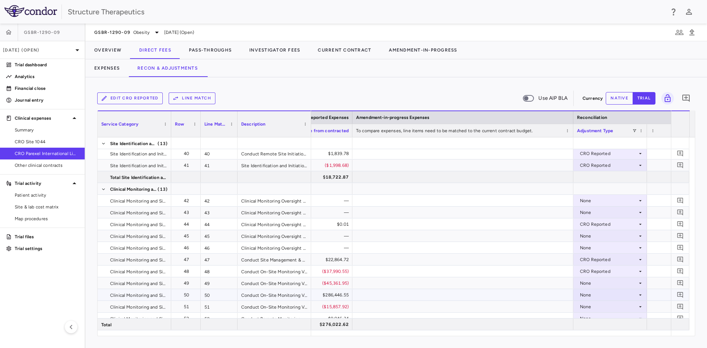
scroll to position [662, 0]
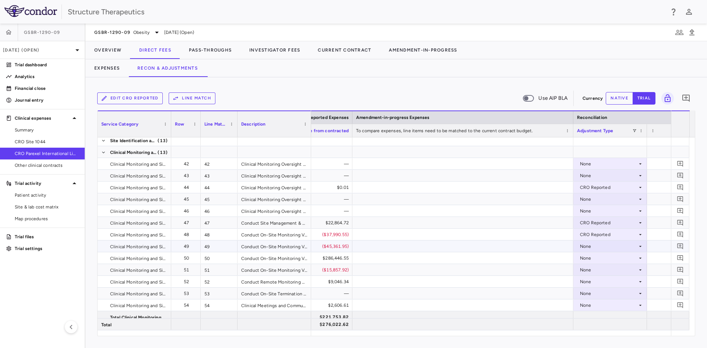
click at [590, 245] on div "None" at bounding box center [608, 246] width 57 height 12
click at [597, 272] on div "CRO Reported" at bounding box center [605, 271] width 35 height 7
click at [592, 259] on div "None" at bounding box center [608, 258] width 57 height 12
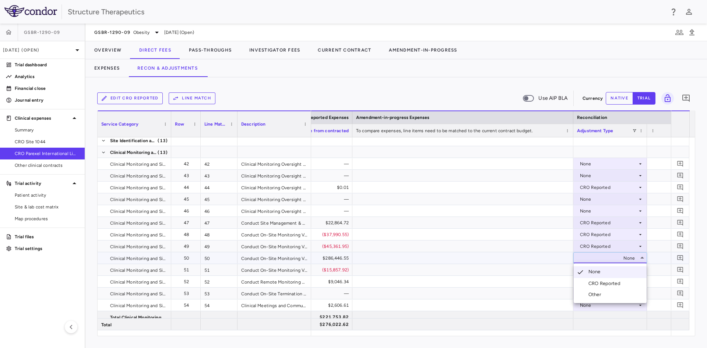
click at [595, 283] on div "CRO Reported" at bounding box center [605, 283] width 35 height 7
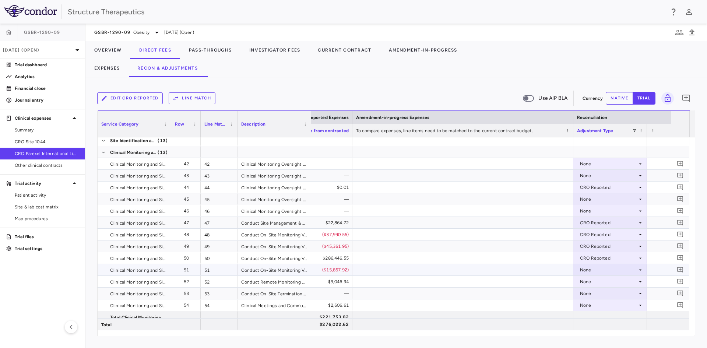
click at [590, 270] on div "None" at bounding box center [608, 270] width 57 height 12
click at [593, 293] on div "CRO Reported" at bounding box center [605, 295] width 35 height 7
click at [589, 280] on div "None" at bounding box center [608, 282] width 57 height 12
click at [594, 306] on div "CRO Reported" at bounding box center [605, 307] width 35 height 7
click at [587, 304] on div "None" at bounding box center [608, 305] width 57 height 12
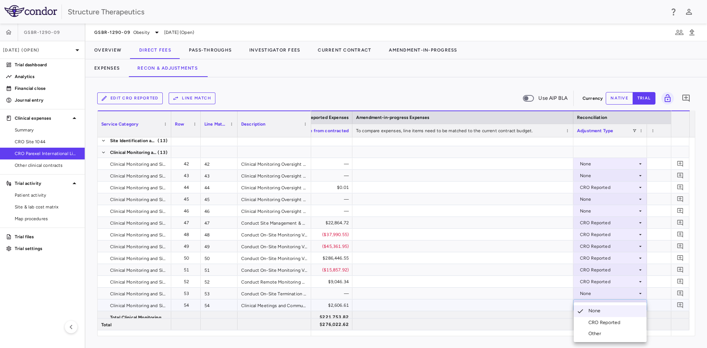
click at [590, 320] on div "CRO Reported" at bounding box center [605, 322] width 35 height 7
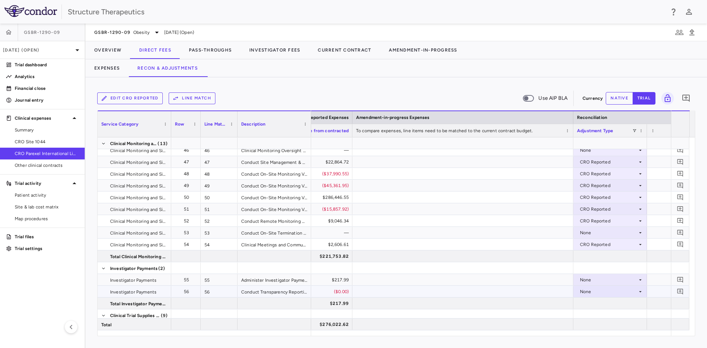
scroll to position [736, 0]
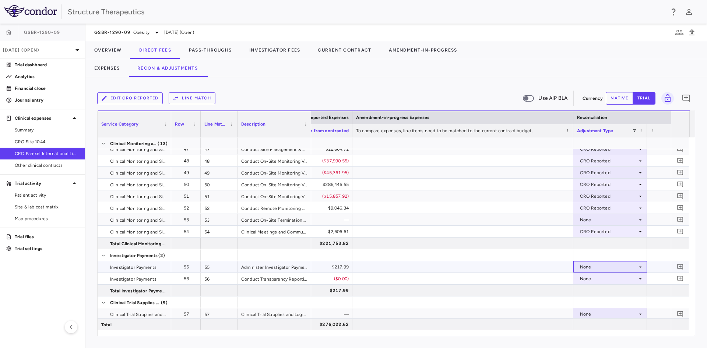
click at [592, 268] on div "None" at bounding box center [608, 267] width 57 height 12
click at [593, 292] on div "CRO Reported" at bounding box center [605, 292] width 35 height 7
click at [596, 280] on div "None" at bounding box center [608, 279] width 57 height 12
click at [590, 279] on div "None" at bounding box center [608, 279] width 57 height 12
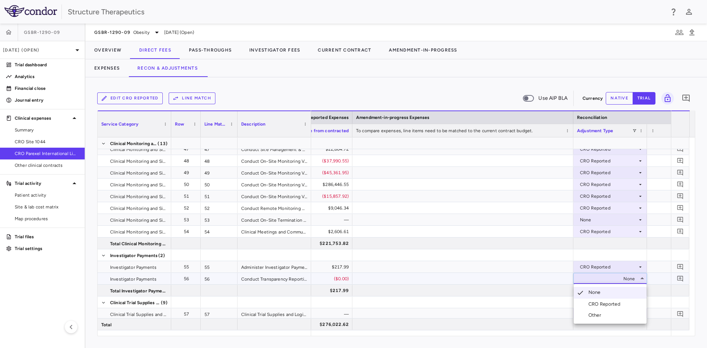
click at [592, 300] on li "CRO Reported" at bounding box center [609, 303] width 73 height 11
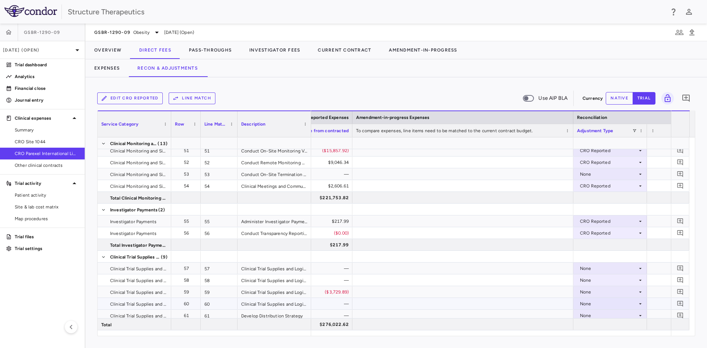
scroll to position [0, 0]
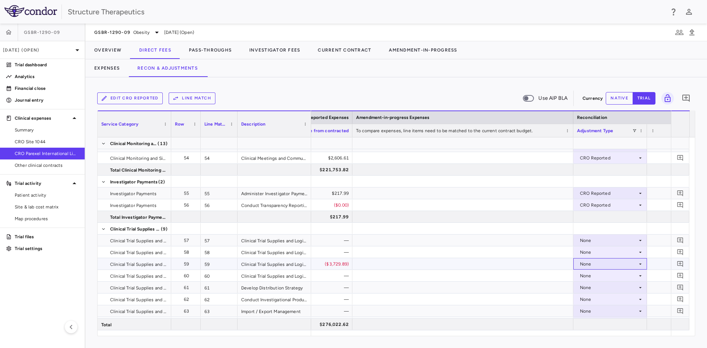
click at [584, 262] on div "None" at bounding box center [608, 264] width 57 height 12
click at [592, 287] on div "CRO Reported" at bounding box center [605, 289] width 35 height 7
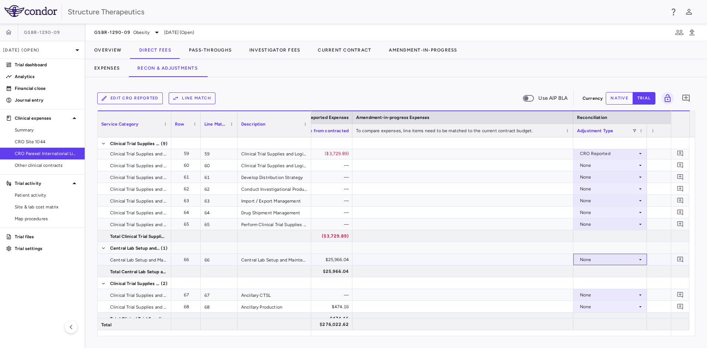
click at [588, 261] on div "None" at bounding box center [608, 260] width 57 height 12
click at [593, 283] on div "CRO Reported" at bounding box center [605, 285] width 35 height 7
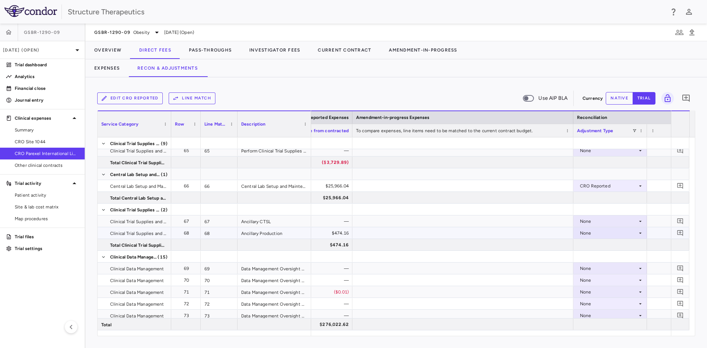
click at [588, 234] on div "None" at bounding box center [608, 233] width 57 height 12
click at [595, 256] on div "CRO Reported" at bounding box center [605, 258] width 35 height 7
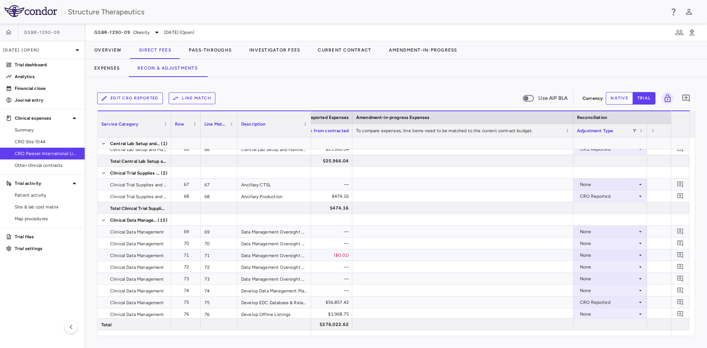
click at [605, 257] on div "None" at bounding box center [608, 255] width 57 height 12
click at [605, 279] on div "CRO Reported" at bounding box center [605, 280] width 35 height 7
click at [589, 301] on div "CRO Reported" at bounding box center [608, 302] width 57 height 12
click at [557, 302] on div at bounding box center [353, 174] width 707 height 348
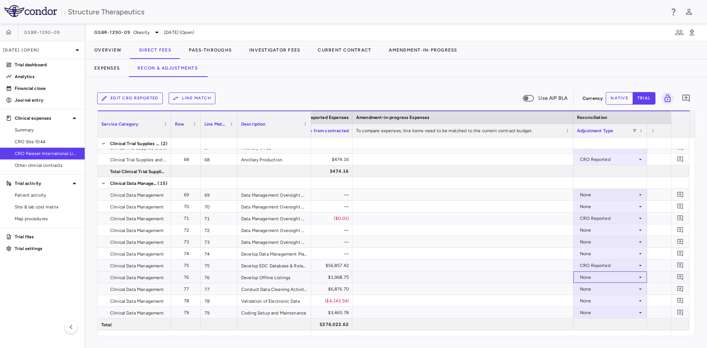
click at [587, 278] on div "None" at bounding box center [608, 277] width 57 height 12
click at [590, 302] on div "CRO Reported" at bounding box center [605, 302] width 35 height 7
click at [589, 289] on div "None" at bounding box center [608, 289] width 57 height 12
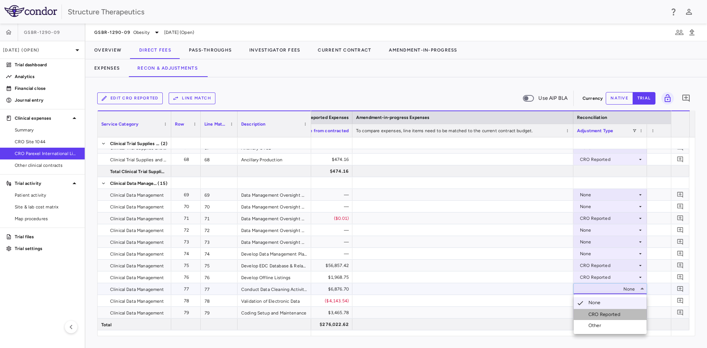
click at [591, 309] on li "CRO Reported" at bounding box center [609, 314] width 73 height 11
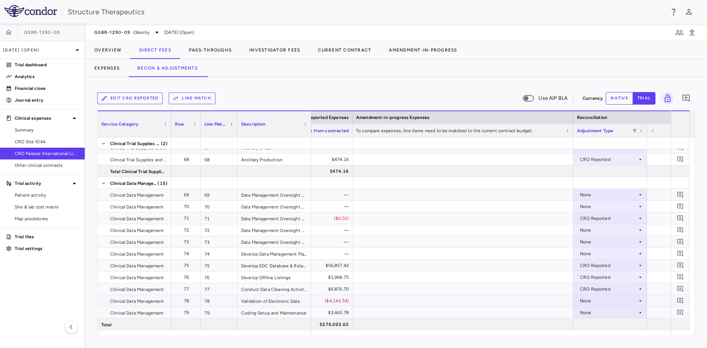
click at [588, 300] on div "None" at bounding box center [608, 301] width 57 height 12
click at [590, 321] on div "CRO Reported" at bounding box center [605, 322] width 35 height 7
click at [587, 312] on div "None" at bounding box center [608, 313] width 57 height 12
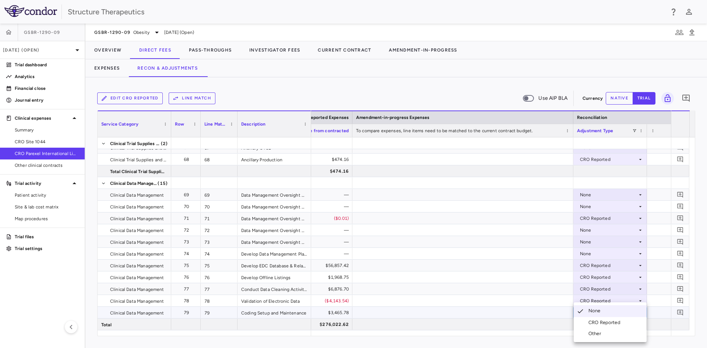
click at [594, 321] on div "CRO Reported" at bounding box center [605, 322] width 35 height 7
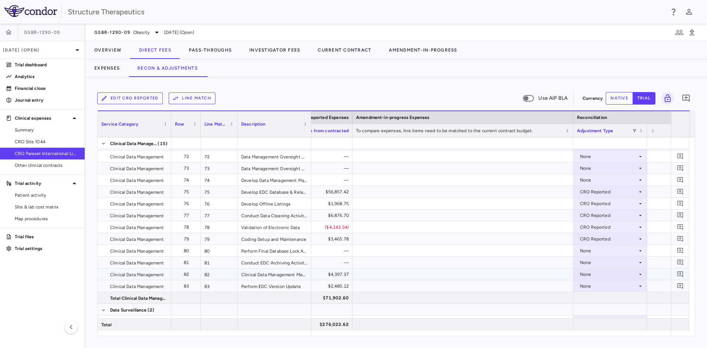
click at [587, 273] on div "None" at bounding box center [608, 274] width 57 height 12
click at [593, 299] on div "CRO Reported" at bounding box center [605, 299] width 35 height 7
click at [588, 287] on div "None" at bounding box center [608, 286] width 57 height 12
click at [593, 309] on div "CRO Reported" at bounding box center [605, 311] width 35 height 7
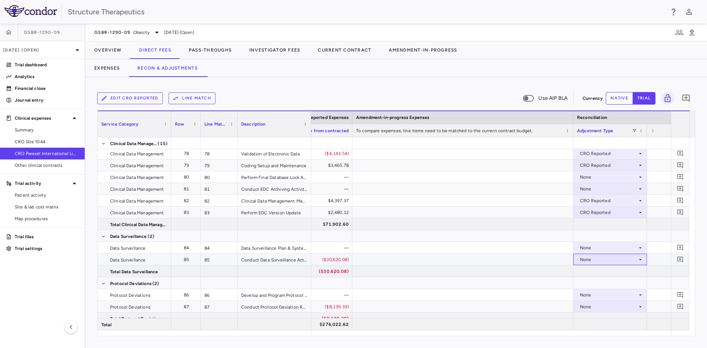
click at [585, 260] on div "None" at bounding box center [608, 260] width 57 height 12
click at [592, 282] on div "CRO Reported" at bounding box center [605, 285] width 35 height 7
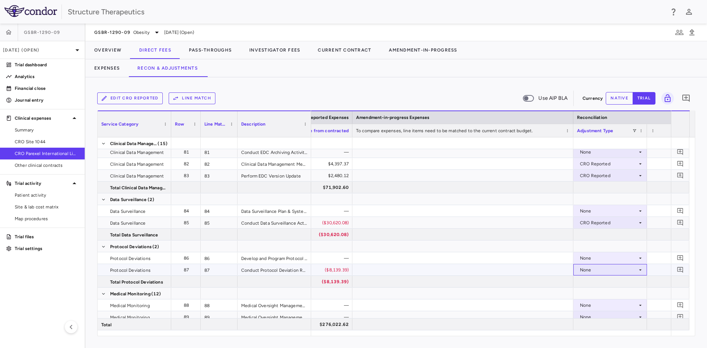
click at [590, 269] on div "None" at bounding box center [608, 270] width 57 height 12
click at [594, 296] on div "CRO Reported" at bounding box center [605, 295] width 35 height 7
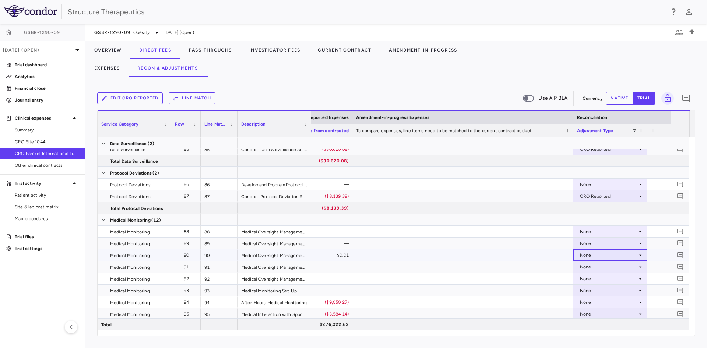
click at [584, 255] on div "None" at bounding box center [608, 255] width 57 height 12
click at [591, 278] on div "CRO Reported" at bounding box center [605, 280] width 35 height 7
click at [588, 301] on div "None" at bounding box center [608, 302] width 57 height 12
click at [592, 321] on div "CRO Reported" at bounding box center [605, 322] width 35 height 7
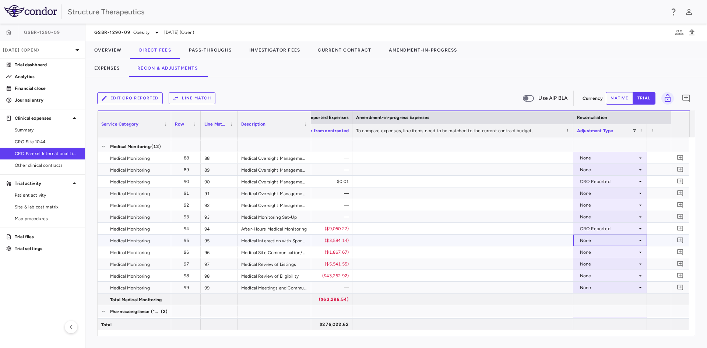
click at [588, 239] on div "None" at bounding box center [608, 240] width 57 height 12
click at [589, 265] on div "CRO Reported" at bounding box center [605, 265] width 35 height 7
click at [590, 251] on div "None" at bounding box center [608, 252] width 57 height 12
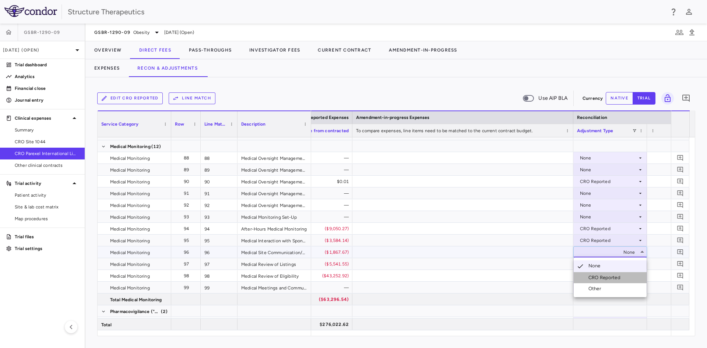
click at [597, 276] on div "CRO Reported" at bounding box center [605, 277] width 35 height 7
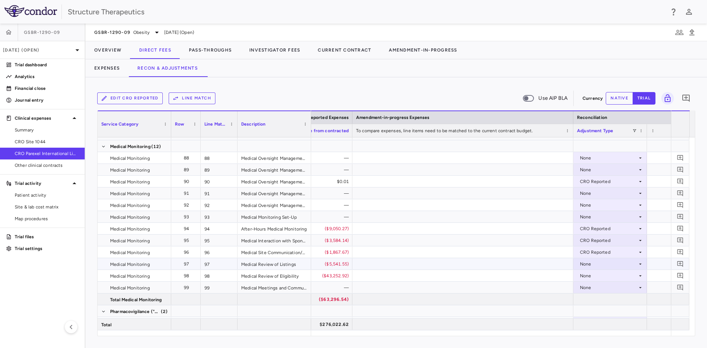
click at [590, 263] on div "None" at bounding box center [608, 264] width 57 height 12
click at [592, 286] on div "CRO Reported" at bounding box center [605, 289] width 35 height 7
click at [588, 274] on div "None" at bounding box center [608, 276] width 57 height 12
click at [589, 299] on div "CRO Reported" at bounding box center [605, 301] width 35 height 7
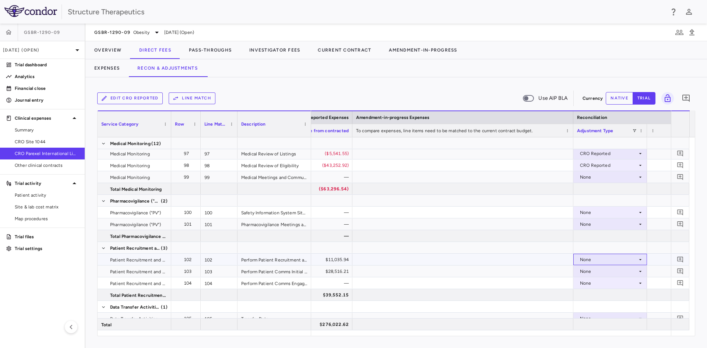
click at [583, 259] on div "None" at bounding box center [608, 260] width 57 height 12
click at [588, 281] on li "CRO Reported" at bounding box center [609, 284] width 73 height 11
click at [585, 269] on div "None" at bounding box center [608, 271] width 57 height 12
click at [592, 294] on div "CRO Reported" at bounding box center [605, 296] width 35 height 7
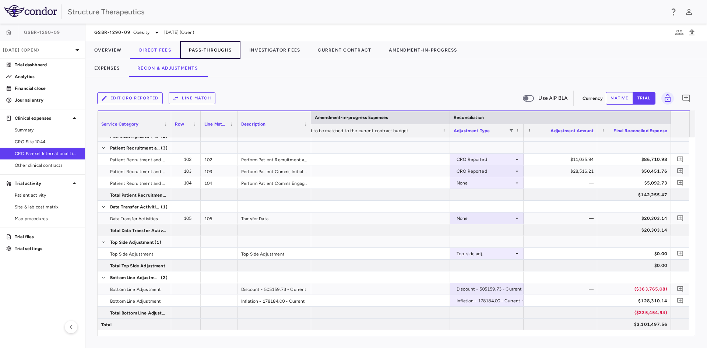
click at [207, 48] on button "Pass-Throughs" at bounding box center [210, 50] width 60 height 18
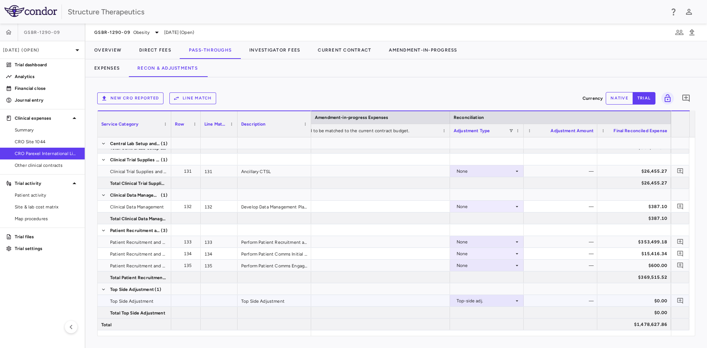
click at [650, 300] on div "$0.00" at bounding box center [635, 301] width 63 height 12
click at [620, 95] on button "native" at bounding box center [618, 98] width 27 height 13
click at [574, 300] on div "$0.00" at bounding box center [561, 301] width 63 height 12
type input "*********"
click at [680, 300] on icon "Add comment" at bounding box center [680, 301] width 6 height 6
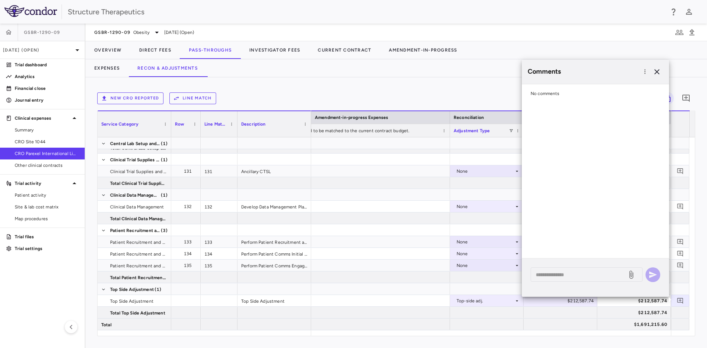
click at [603, 194] on div "No comments" at bounding box center [594, 171] width 147 height 174
click at [551, 275] on textarea at bounding box center [578, 274] width 86 height 8
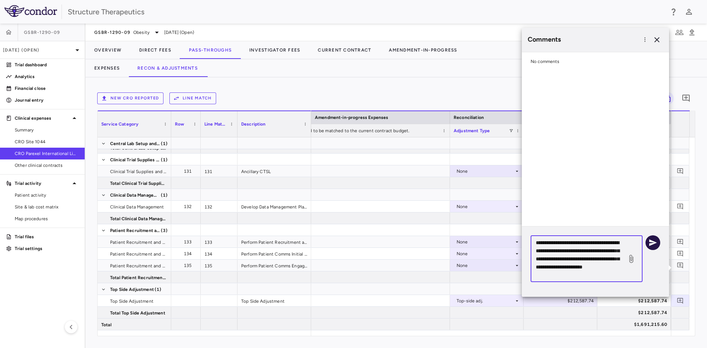
type textarea "**********"
click at [650, 240] on icon "button" at bounding box center [652, 242] width 9 height 9
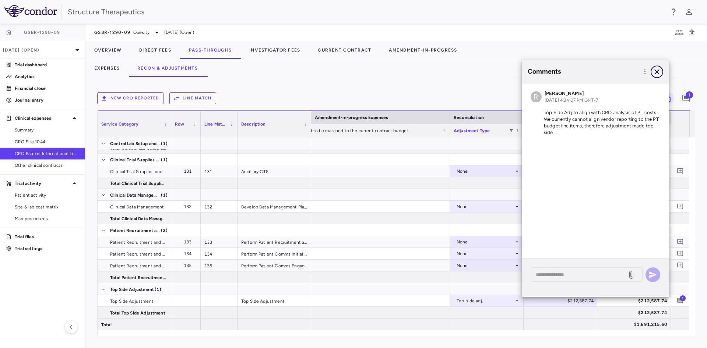
click at [657, 72] on icon "button" at bounding box center [656, 71] width 5 height 5
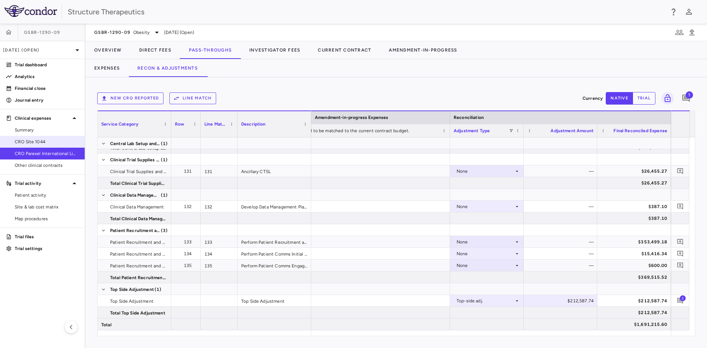
click at [29, 135] on link "Summary" at bounding box center [42, 129] width 85 height 11
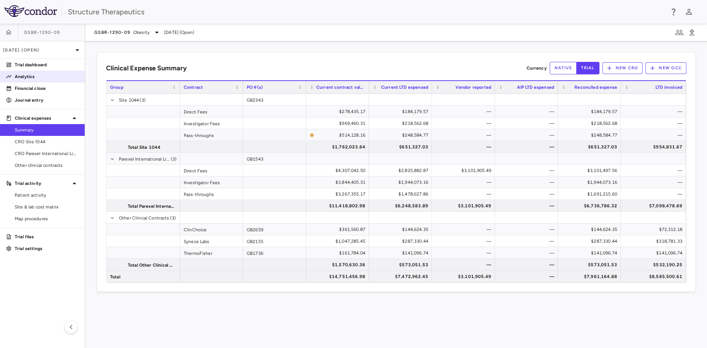
click at [42, 77] on p "Analytics" at bounding box center [47, 76] width 64 height 7
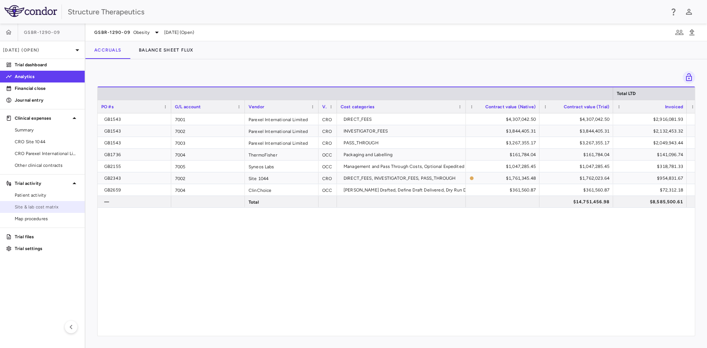
click at [48, 210] on span "Site & lab cost matrix" at bounding box center [47, 207] width 64 height 7
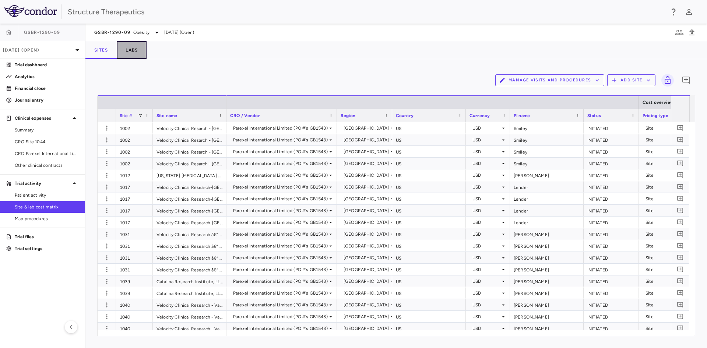
click at [132, 53] on button "Labs" at bounding box center [132, 50] width 30 height 18
